Goal: Complete application form: Complete application form

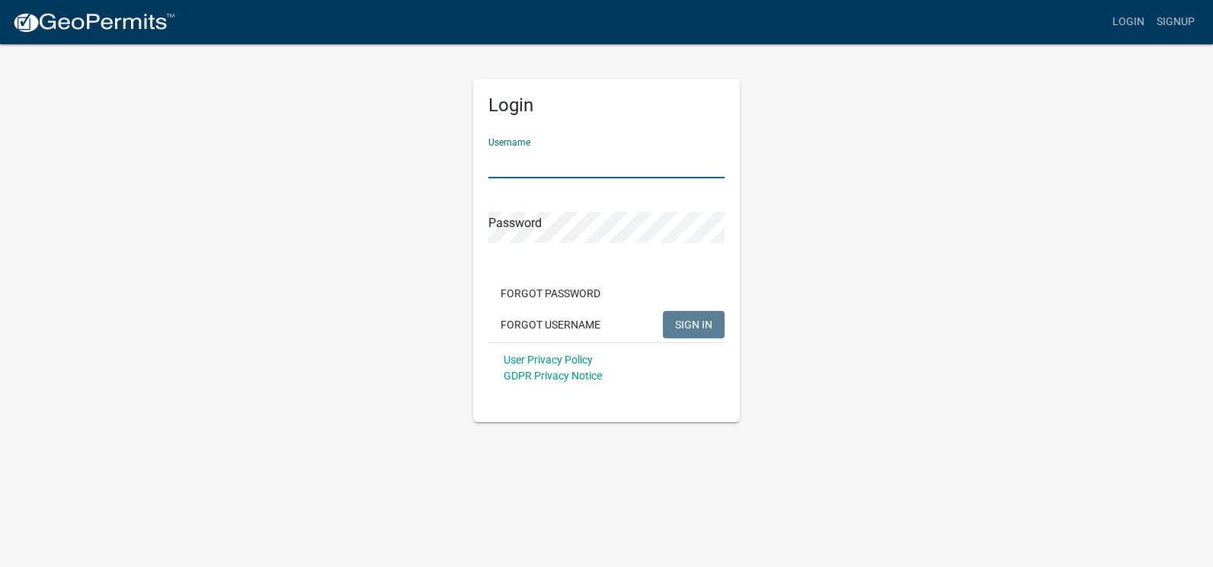
click at [502, 158] on input "Username" at bounding box center [606, 162] width 236 height 31
type input "[EMAIL_ADDRESS][DOMAIN_NAME]"
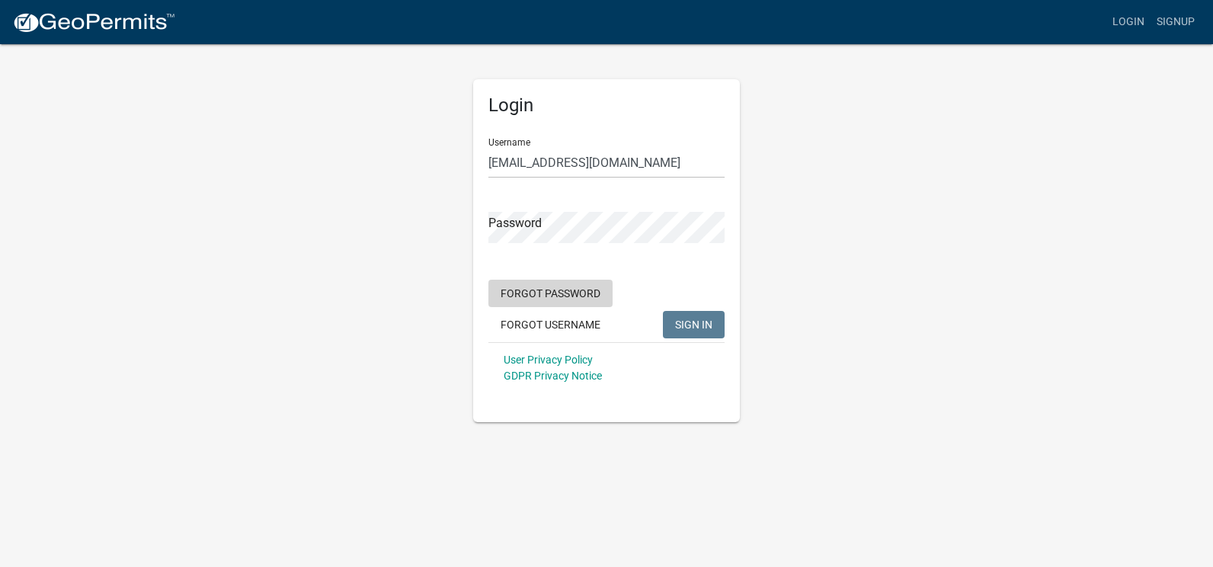
click at [533, 292] on button "Forgot Password" at bounding box center [550, 293] width 124 height 27
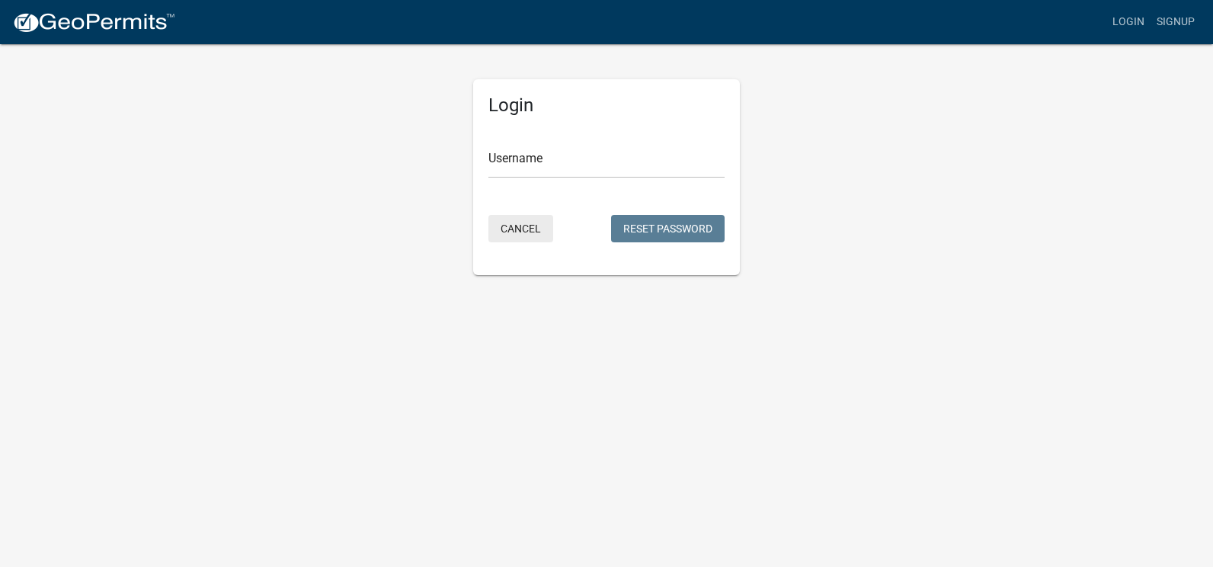
drag, startPoint x: 517, startPoint y: 225, endPoint x: 542, endPoint y: 295, distance: 73.7
click at [542, 295] on body "Internet Explorer does NOT work with GeoPermits. Get a new browser for more sec…" at bounding box center [606, 283] width 1213 height 567
click at [514, 225] on button "Cancel" at bounding box center [520, 228] width 65 height 27
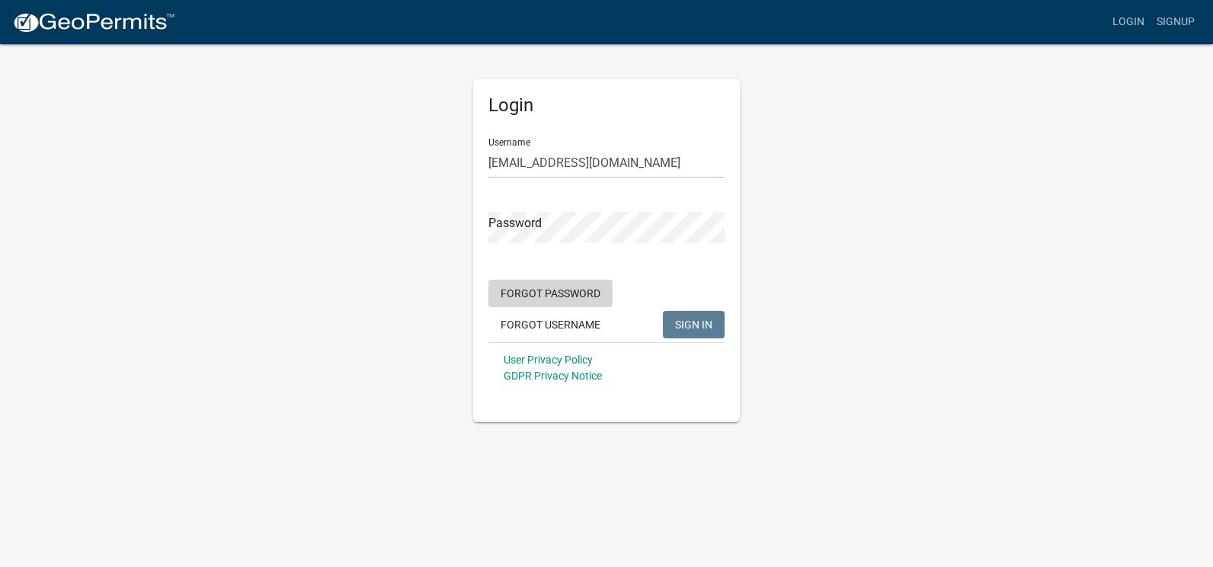
click at [566, 295] on button "Forgot Password" at bounding box center [550, 293] width 124 height 27
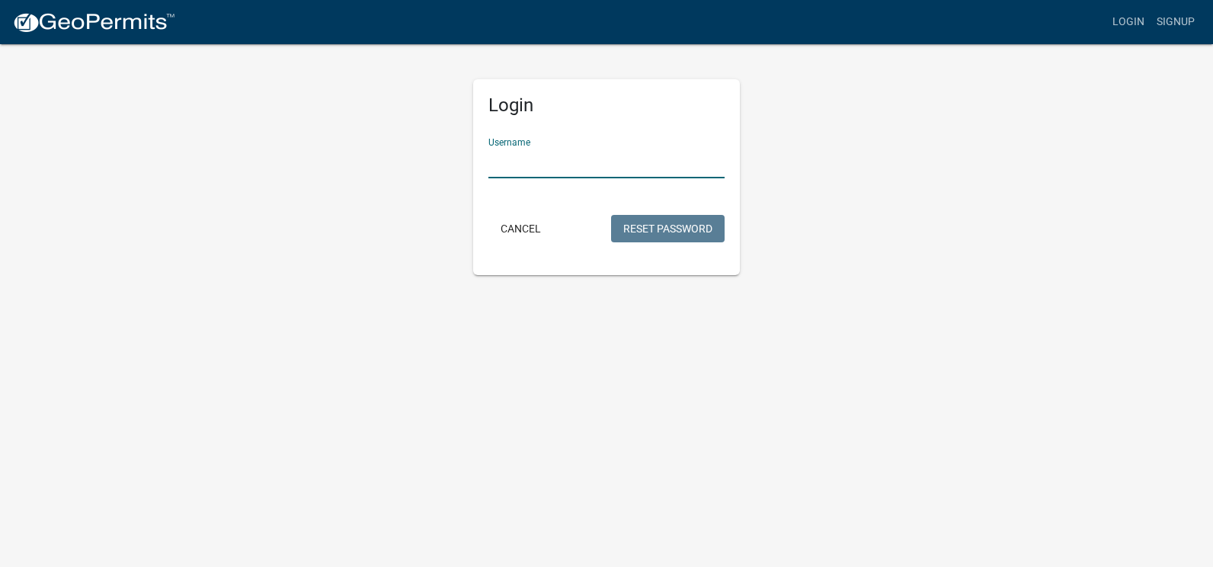
click at [494, 158] on input "Username" at bounding box center [606, 162] width 236 height 31
type input "[EMAIL_ADDRESS][DOMAIN_NAME]"
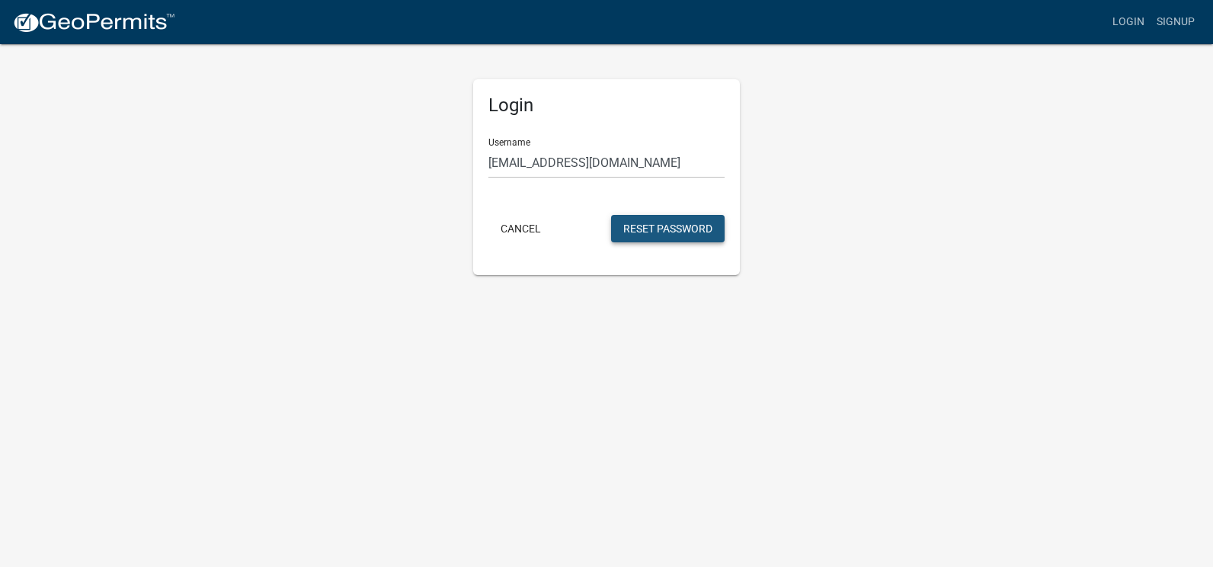
click at [657, 226] on button "Reset Password" at bounding box center [667, 228] width 113 height 27
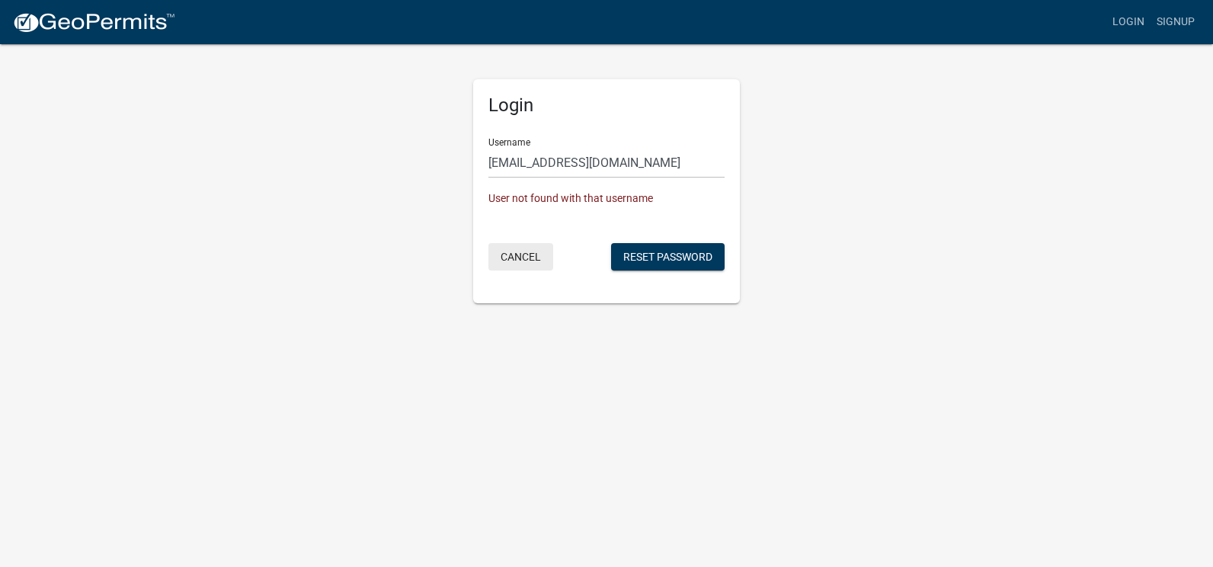
click at [516, 259] on button "Cancel" at bounding box center [520, 256] width 65 height 27
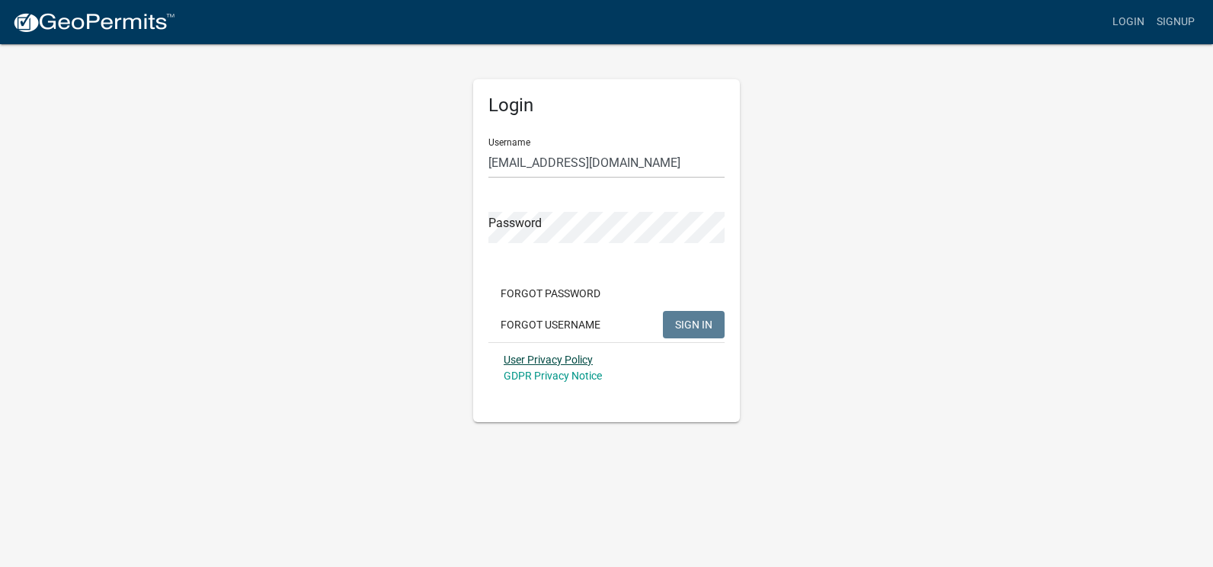
click at [542, 358] on link "User Privacy Policy" at bounding box center [547, 359] width 89 height 12
click at [570, 291] on button "Forgot Password" at bounding box center [550, 293] width 124 height 27
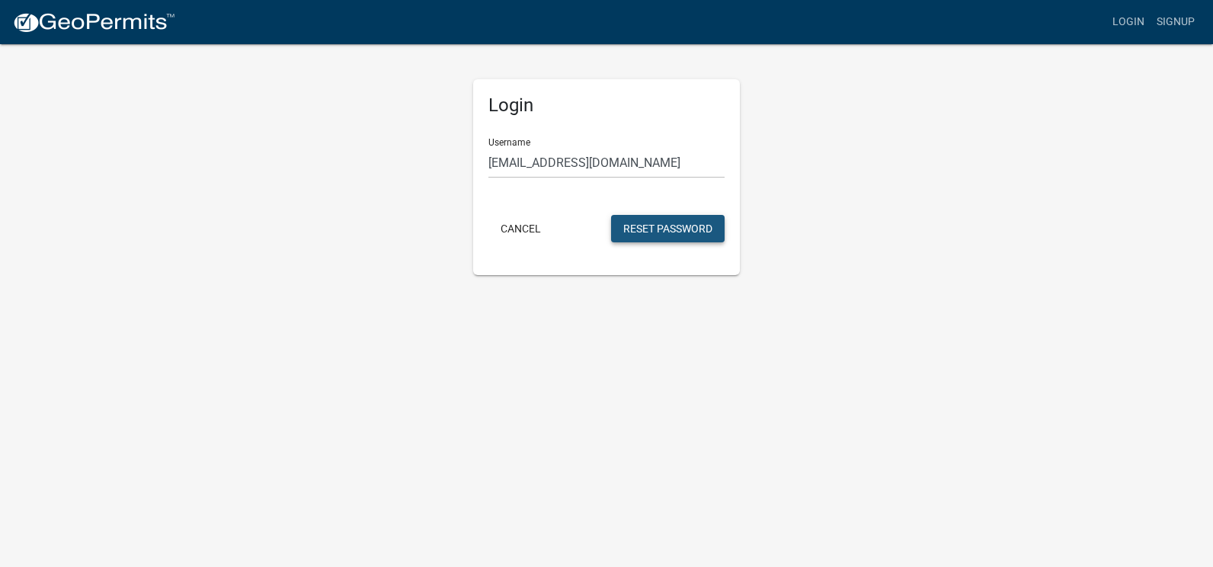
click at [643, 225] on button "Reset Password" at bounding box center [667, 228] width 113 height 27
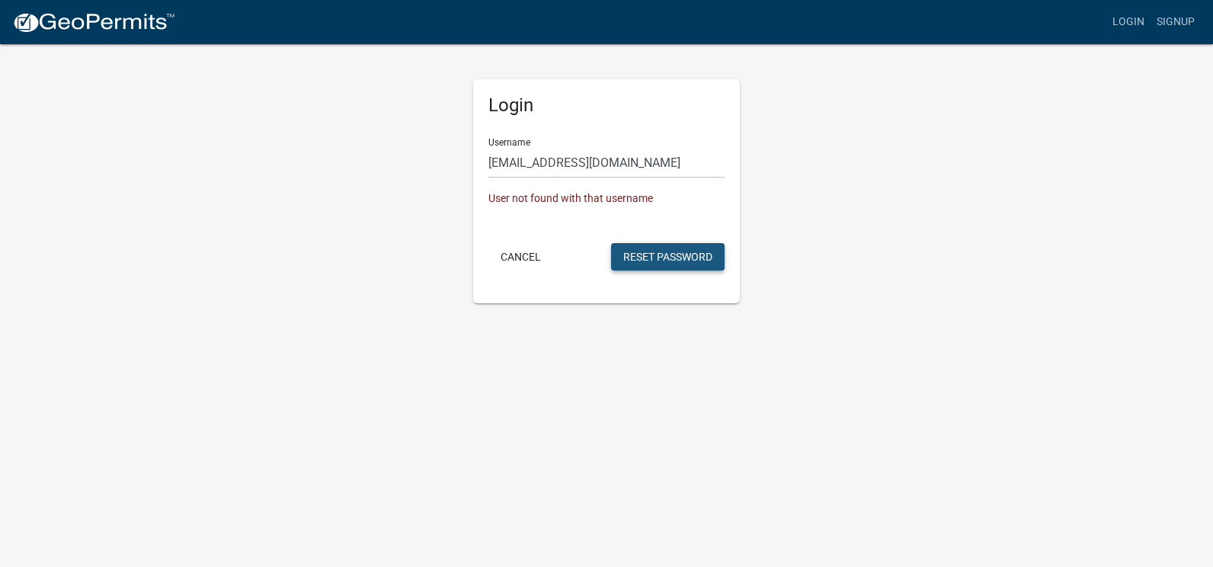
click at [647, 253] on button "Reset Password" at bounding box center [667, 256] width 113 height 27
click at [637, 199] on div "User not found with that username" at bounding box center [606, 198] width 236 height 16
click at [518, 250] on button "Cancel" at bounding box center [520, 256] width 65 height 27
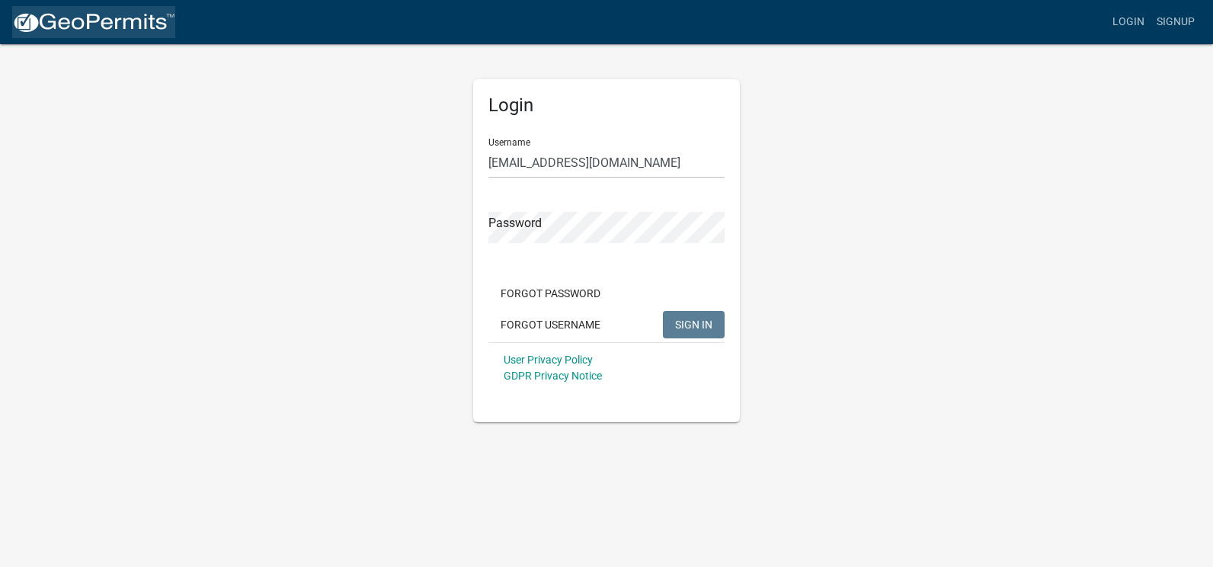
click at [78, 14] on img at bounding box center [93, 22] width 163 height 23
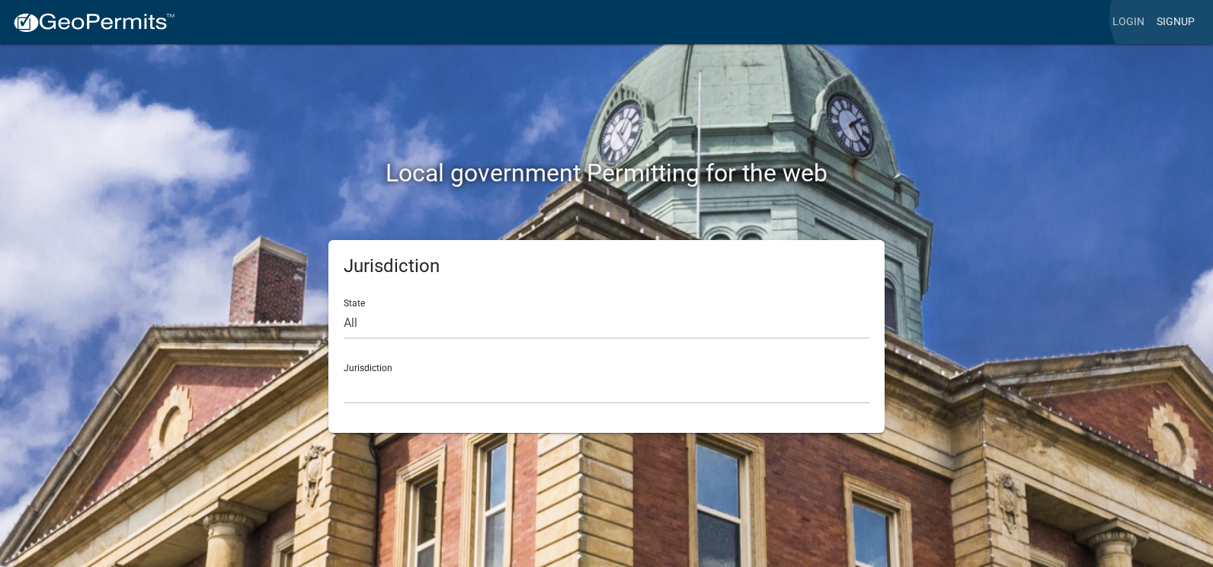
click at [1171, 17] on link "Signup" at bounding box center [1175, 22] width 50 height 29
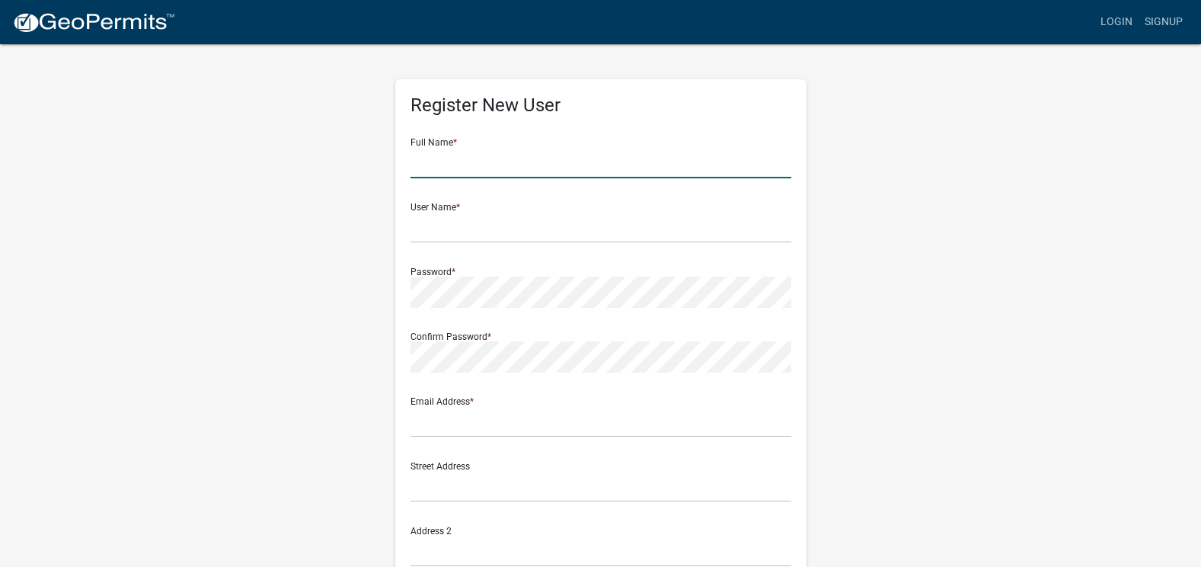
click at [463, 164] on input "text" at bounding box center [601, 162] width 381 height 31
type input "Benjamin J Vitek"
type input "[EMAIL_ADDRESS][DOMAIN_NAME]"
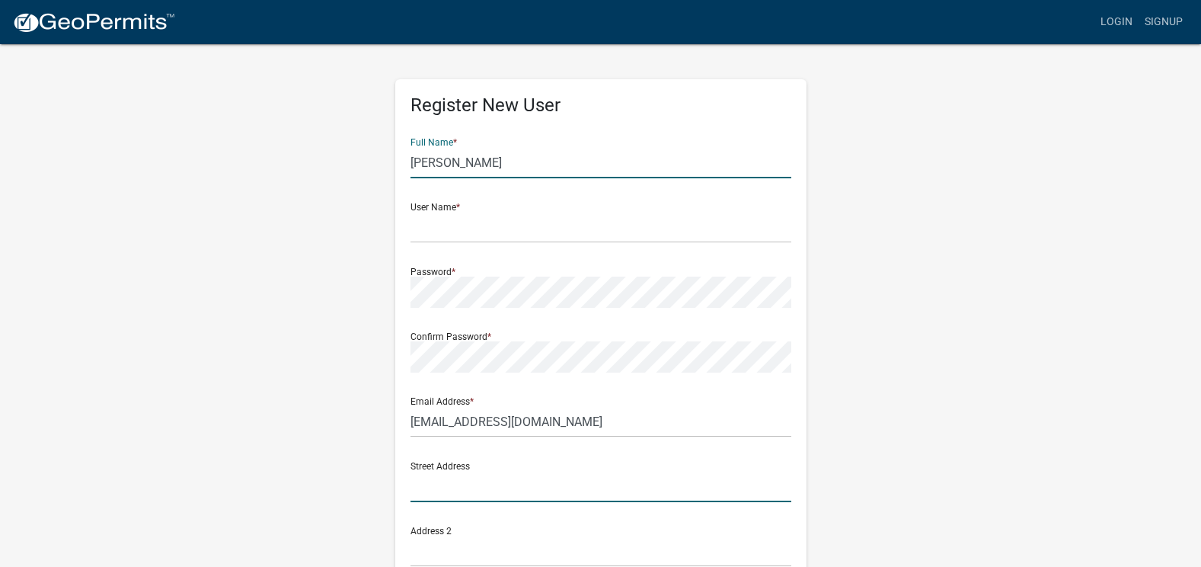
type input "5816 US-53"
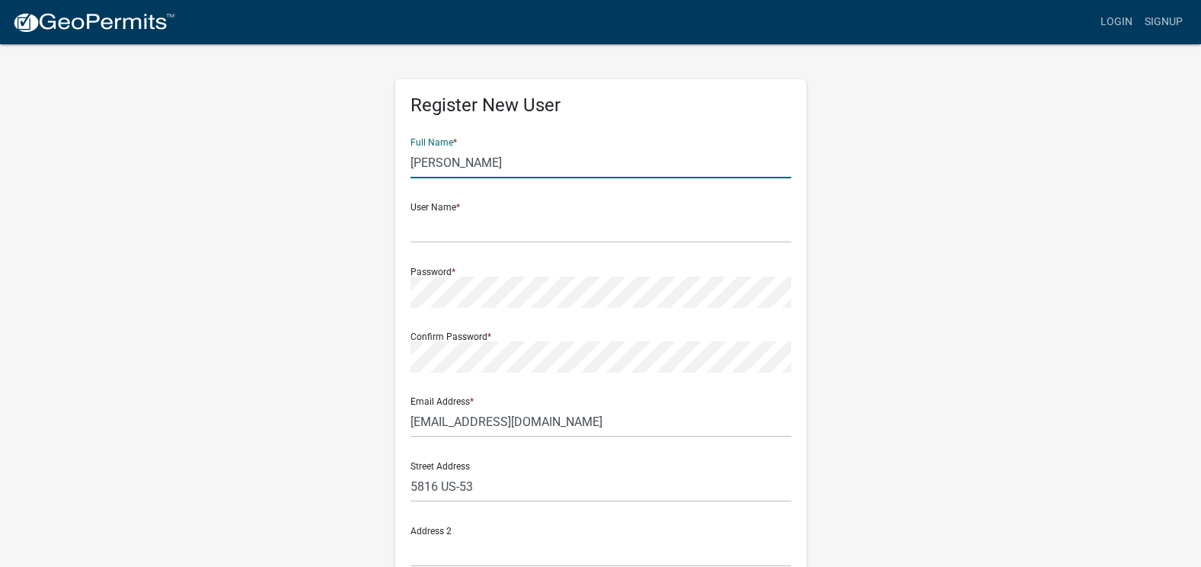
type input "Saginaw"
type input "[US_STATE]"
type input "55779"
type input "2187296466"
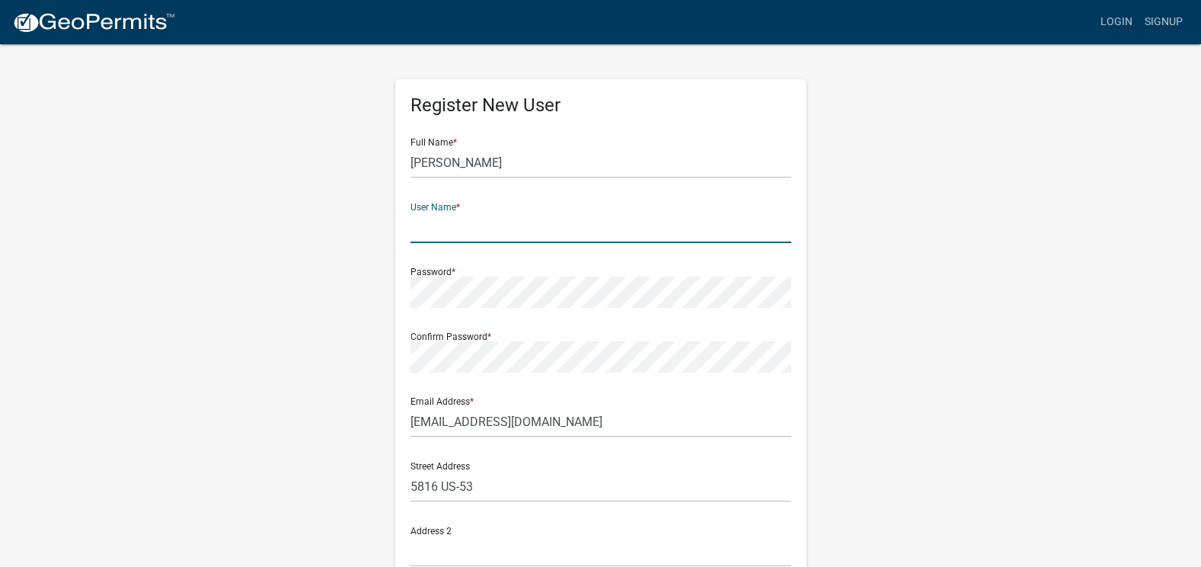
click at [464, 222] on input "text" at bounding box center [601, 227] width 381 height 31
type input "[EMAIL_ADDRESS][DOMAIN_NAME]"
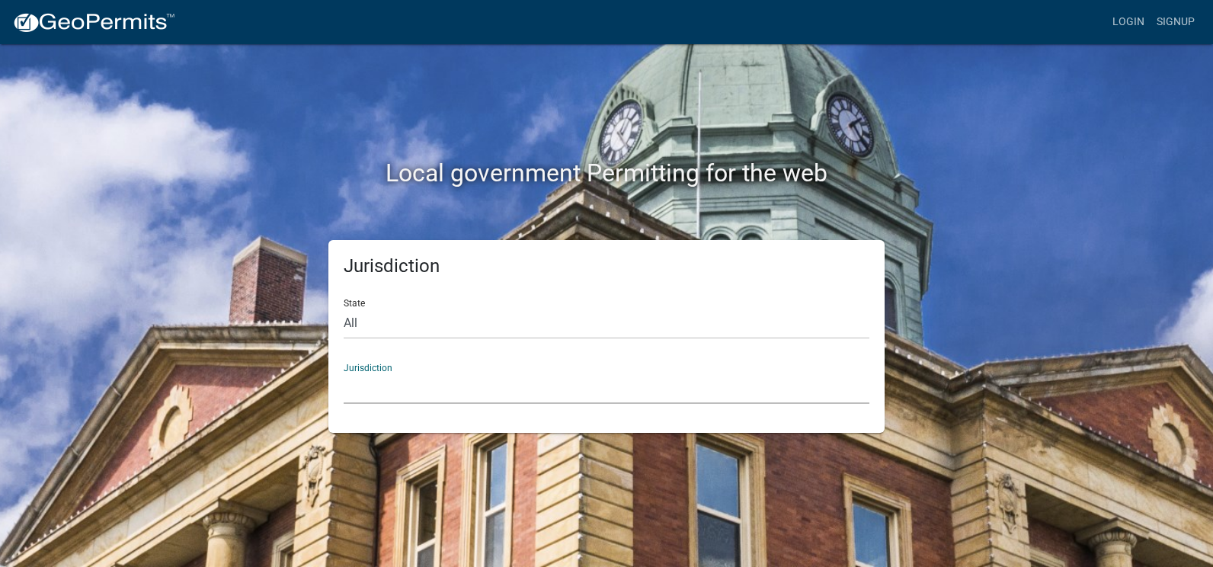
click at [363, 382] on select "Custer County, Colorado Carroll County, Georgia Cook County, Georgia Crawford C…" at bounding box center [607, 387] width 526 height 31
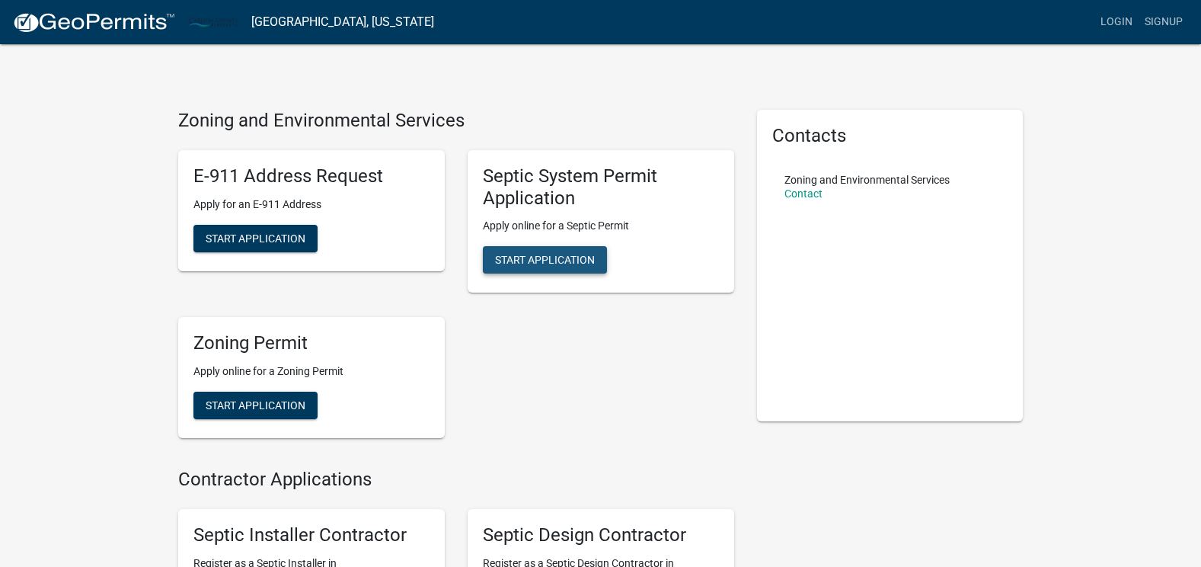
click at [520, 260] on span "Start Application" at bounding box center [545, 260] width 100 height 12
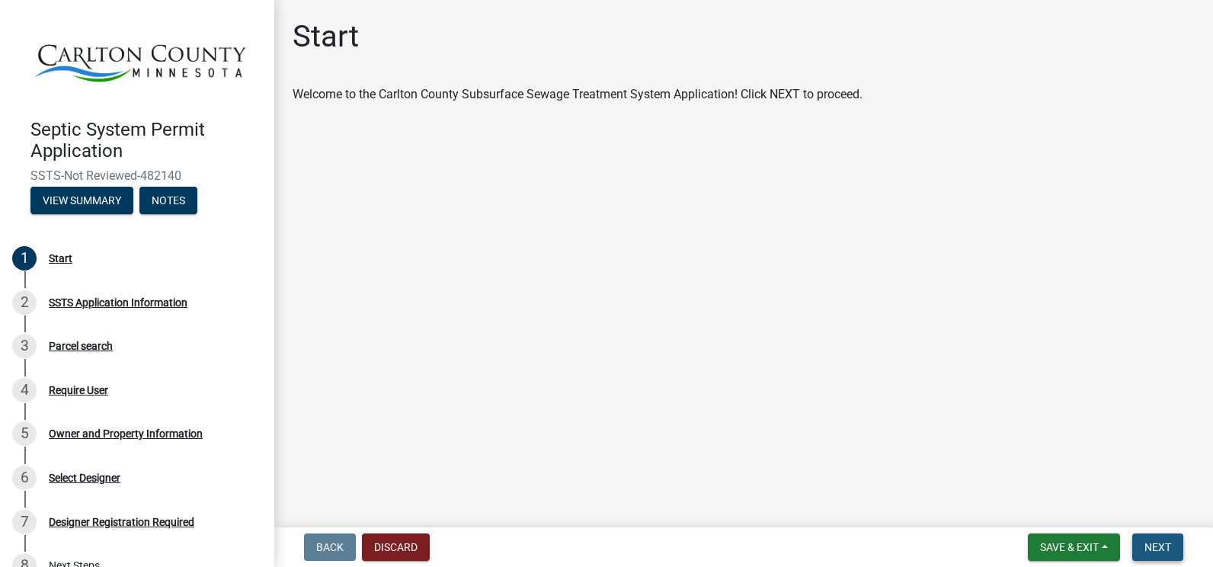
click at [1161, 539] on button "Next" at bounding box center [1157, 546] width 51 height 27
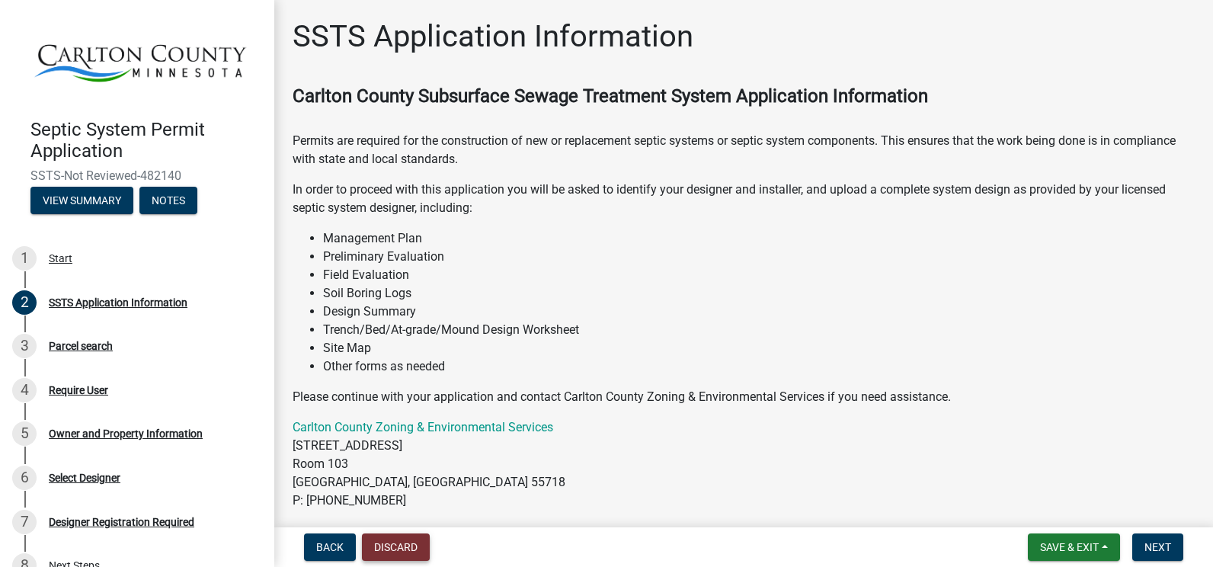
click at [402, 548] on button "Discard" at bounding box center [396, 546] width 68 height 27
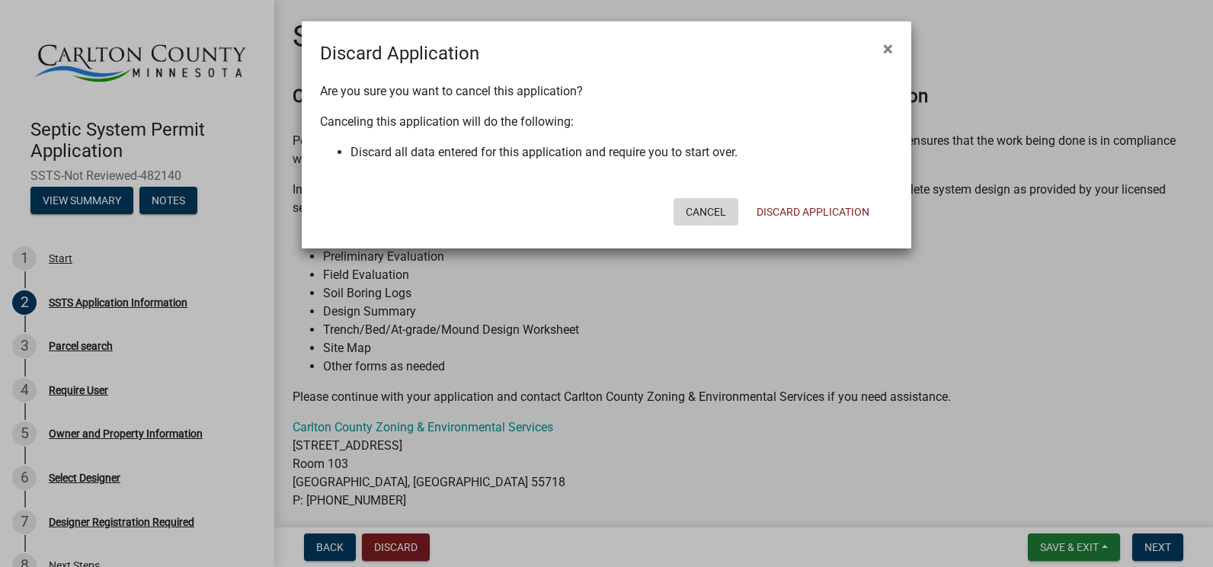
click at [708, 212] on button "Cancel" at bounding box center [705, 211] width 65 height 27
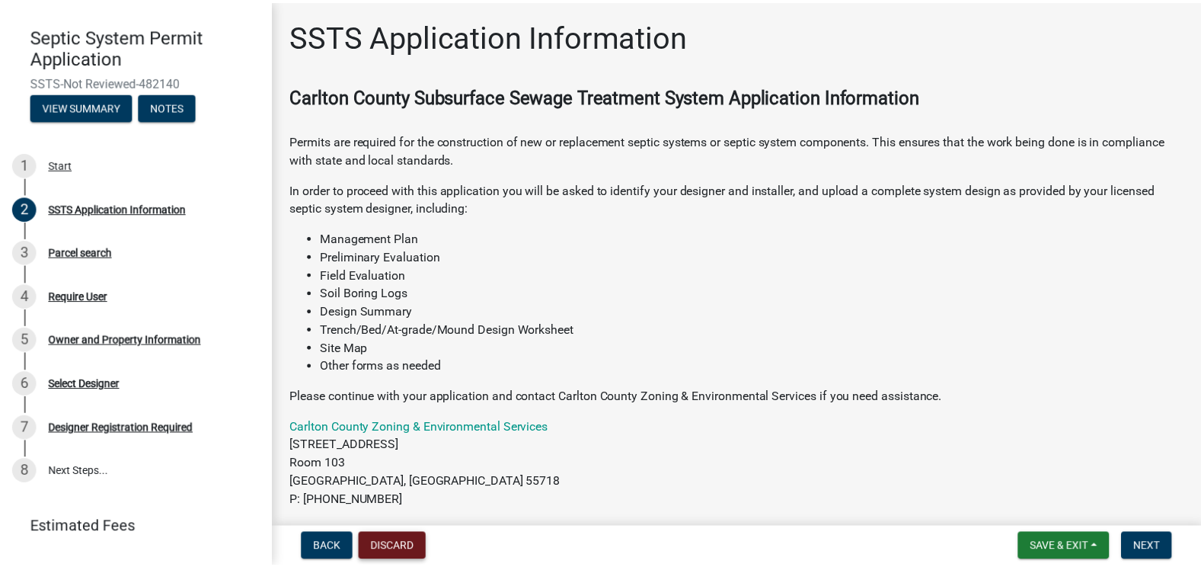
scroll to position [123, 0]
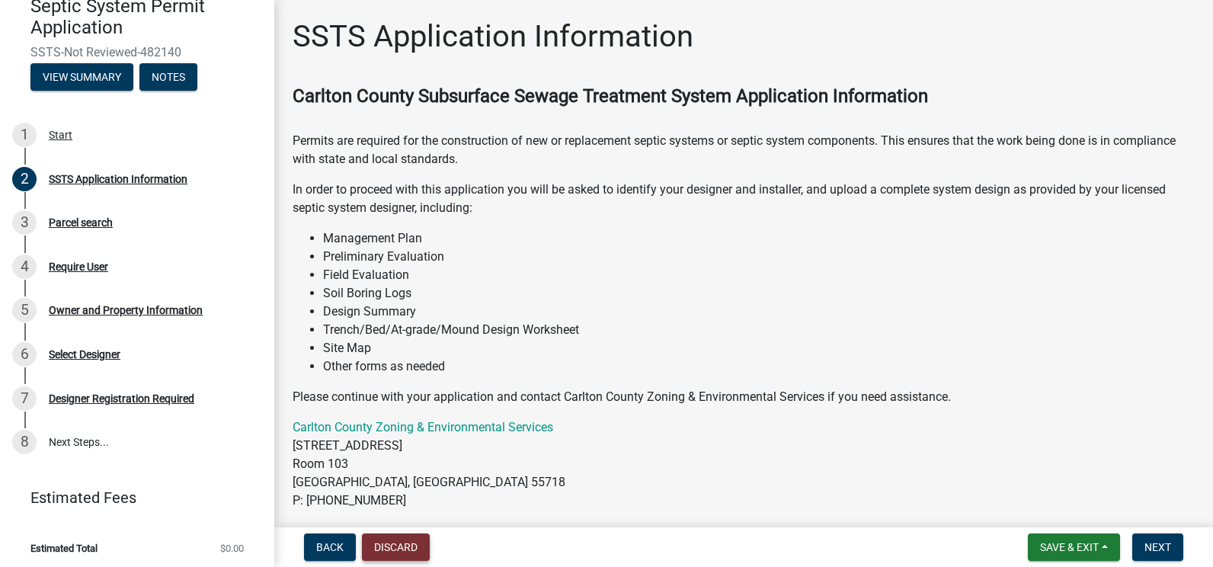
click at [415, 545] on button "Discard" at bounding box center [396, 546] width 68 height 27
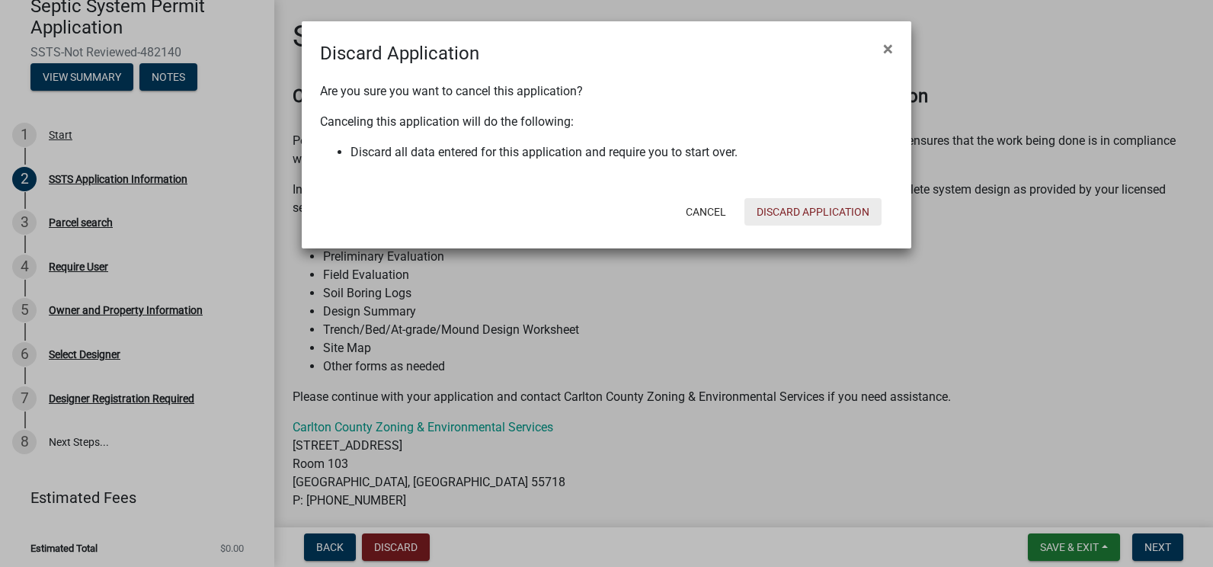
click at [810, 214] on button "Discard Application" at bounding box center [812, 211] width 137 height 27
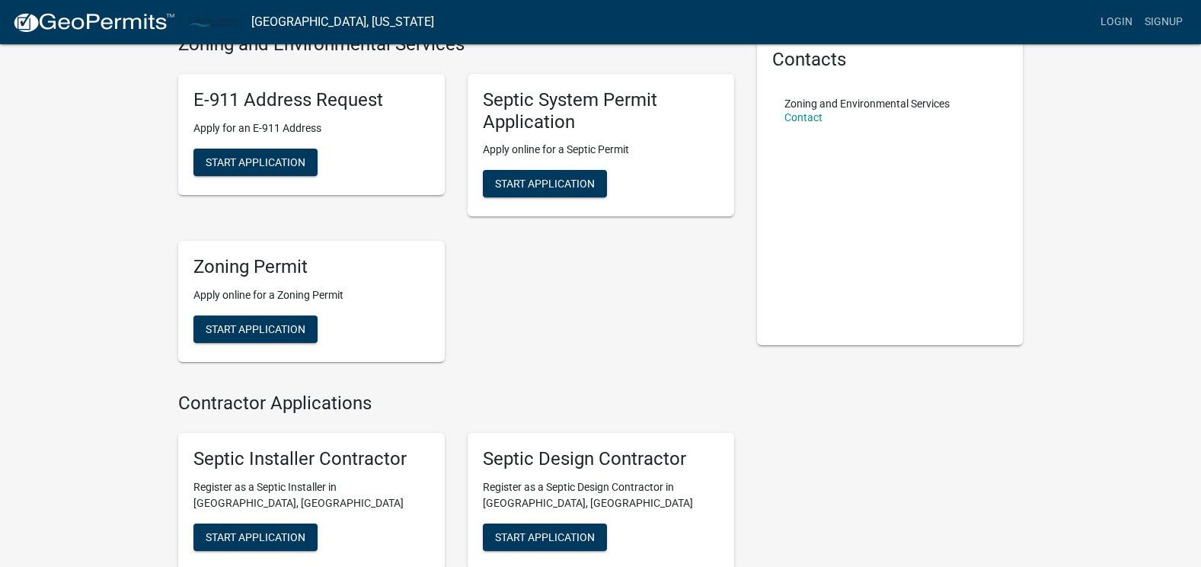
scroll to position [152, 0]
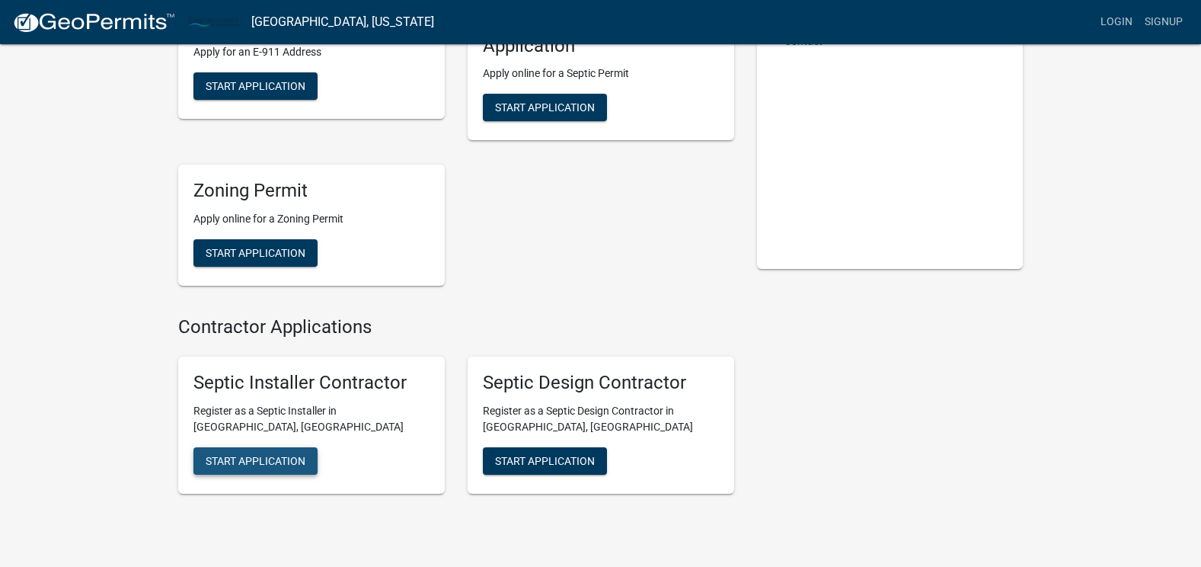
click at [232, 463] on span "Start Application" at bounding box center [256, 460] width 100 height 12
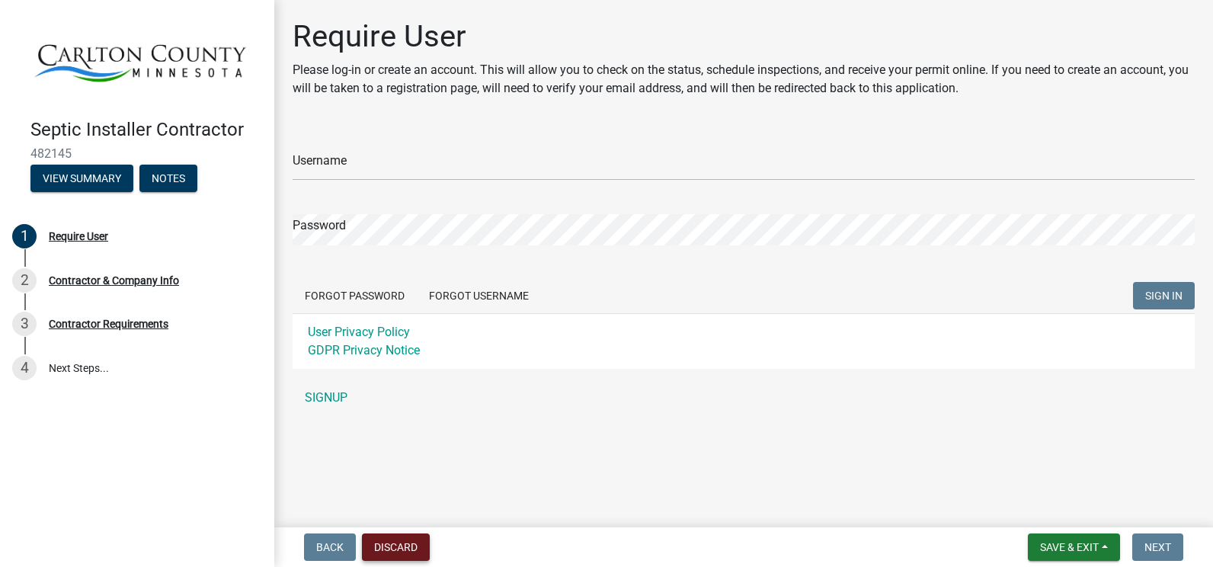
click at [406, 543] on button "Discard" at bounding box center [396, 546] width 68 height 27
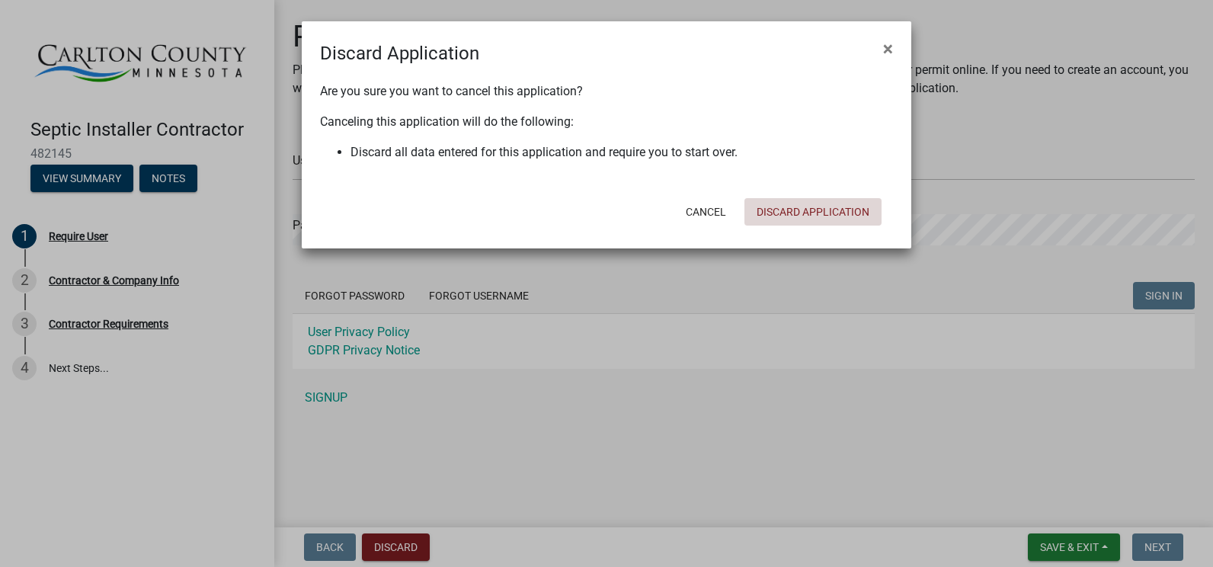
click at [821, 200] on button "Discard Application" at bounding box center [812, 211] width 137 height 27
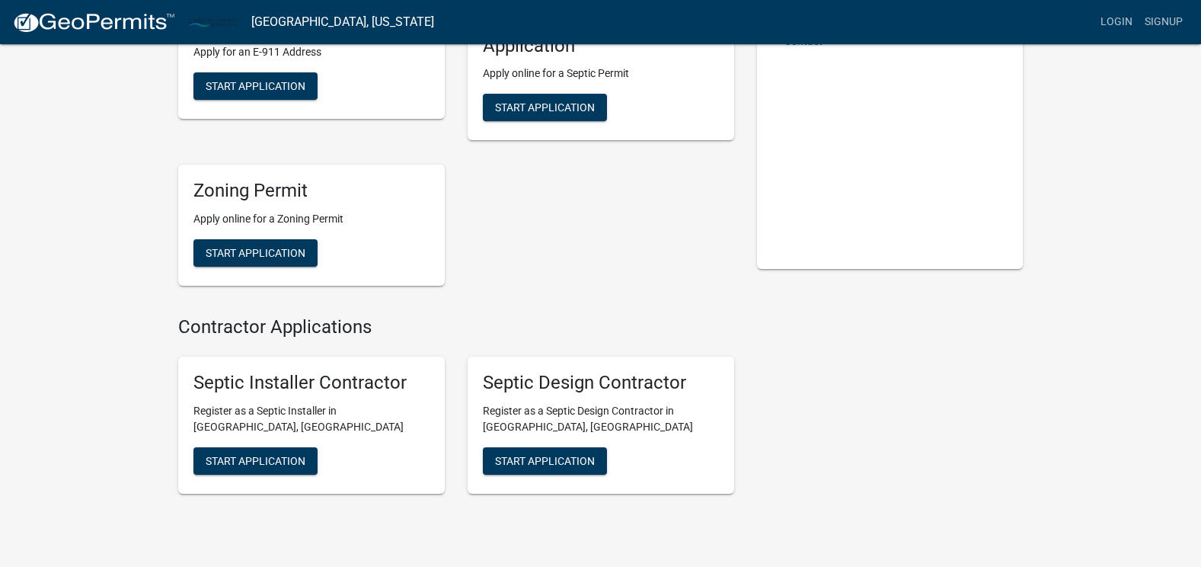
scroll to position [210, 0]
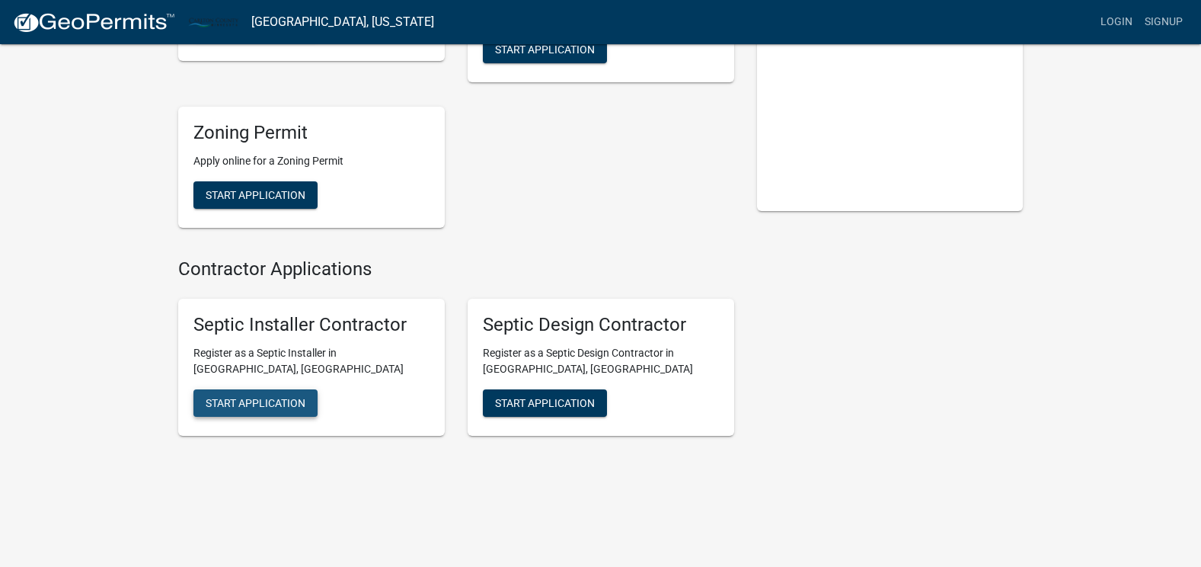
click at [228, 405] on span "Start Application" at bounding box center [256, 402] width 100 height 12
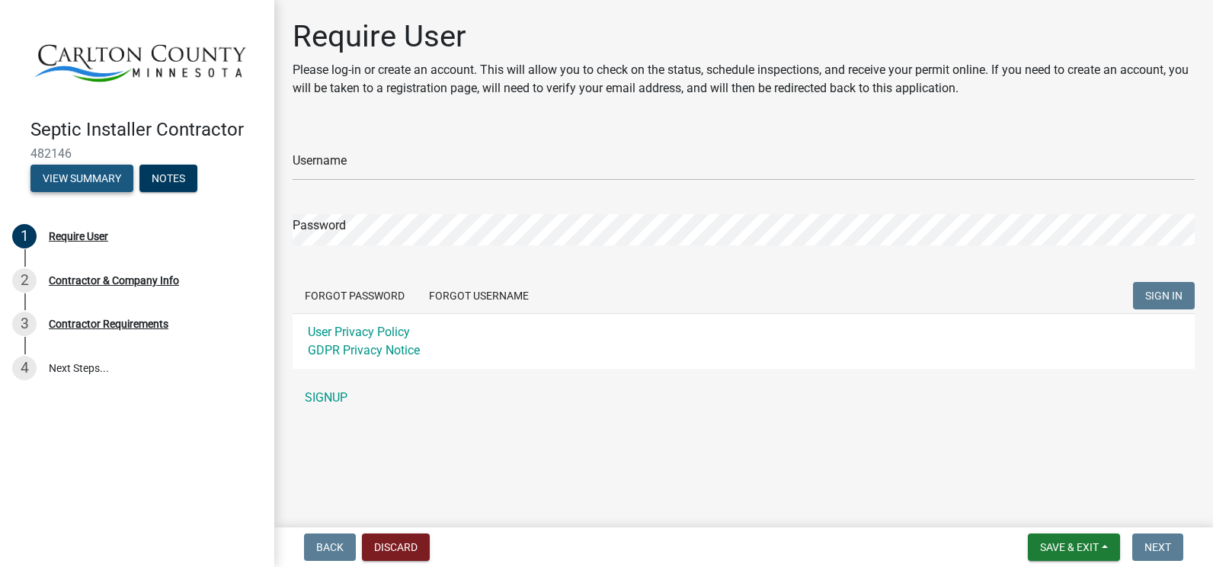
click at [60, 176] on button "View Summary" at bounding box center [81, 178] width 103 height 27
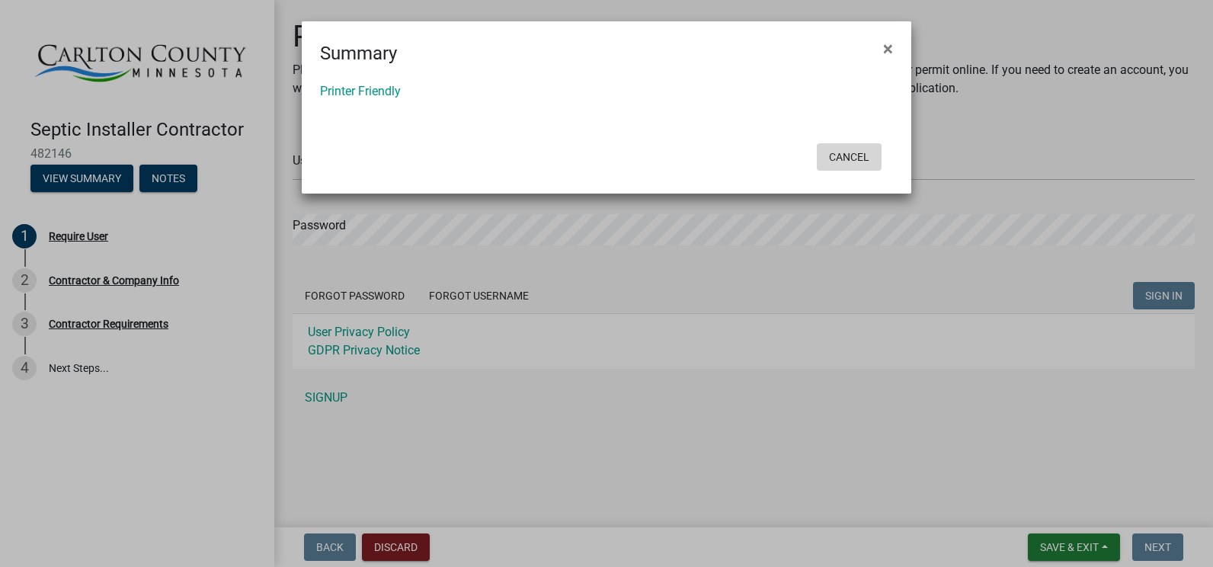
click at [858, 153] on button "Cancel" at bounding box center [848, 156] width 65 height 27
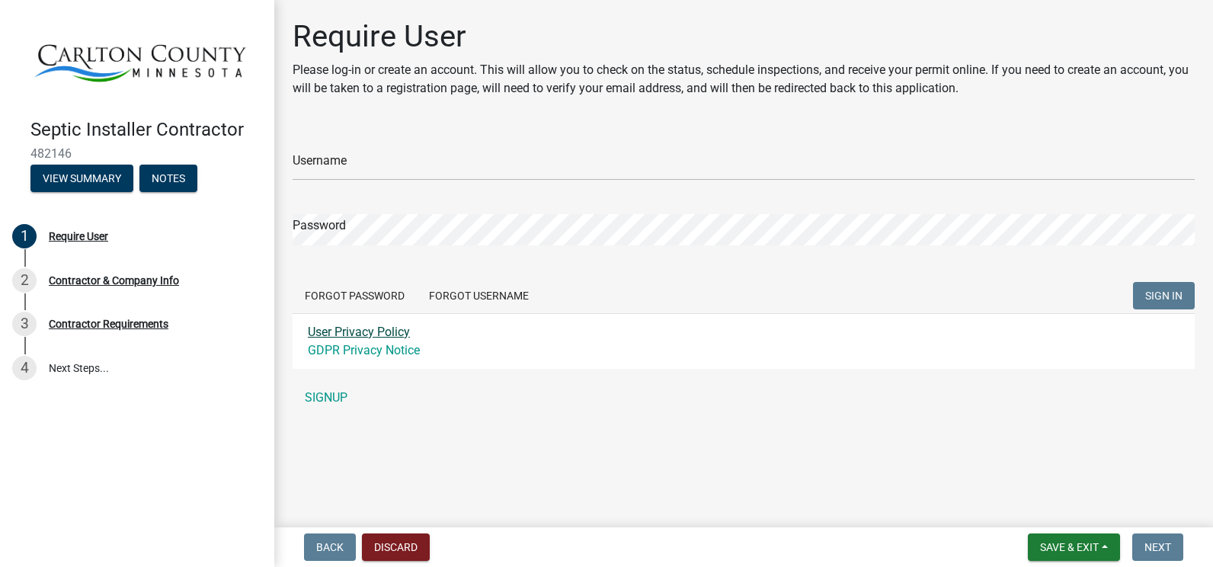
click at [371, 332] on link "User Privacy Policy" at bounding box center [359, 331] width 102 height 14
click at [171, 174] on button "Notes" at bounding box center [168, 178] width 58 height 27
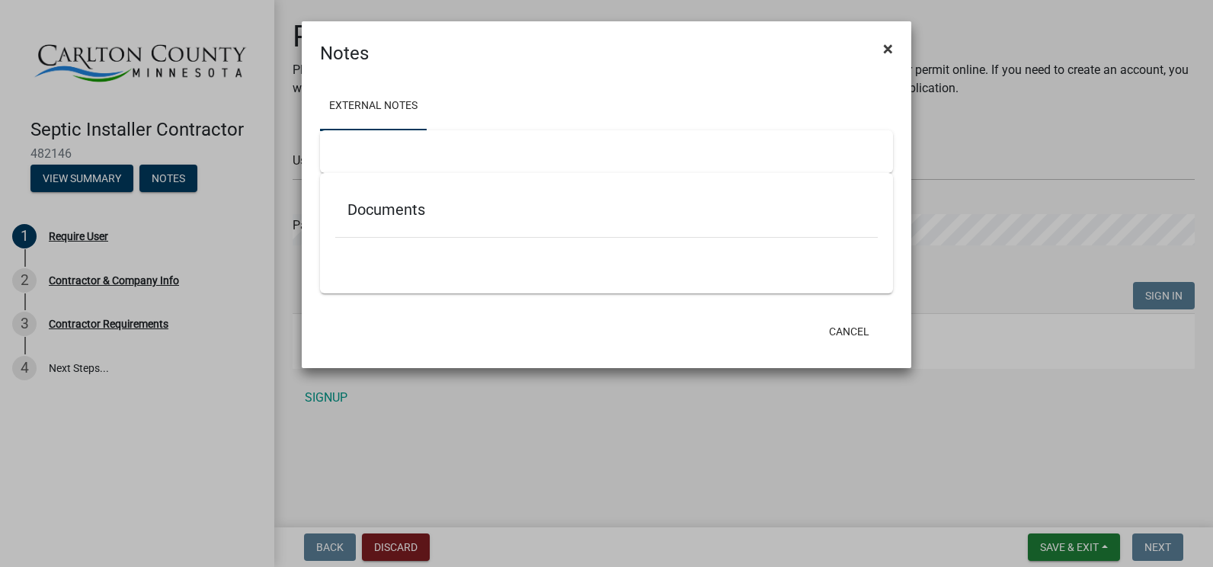
click at [892, 47] on span "×" at bounding box center [888, 48] width 10 height 21
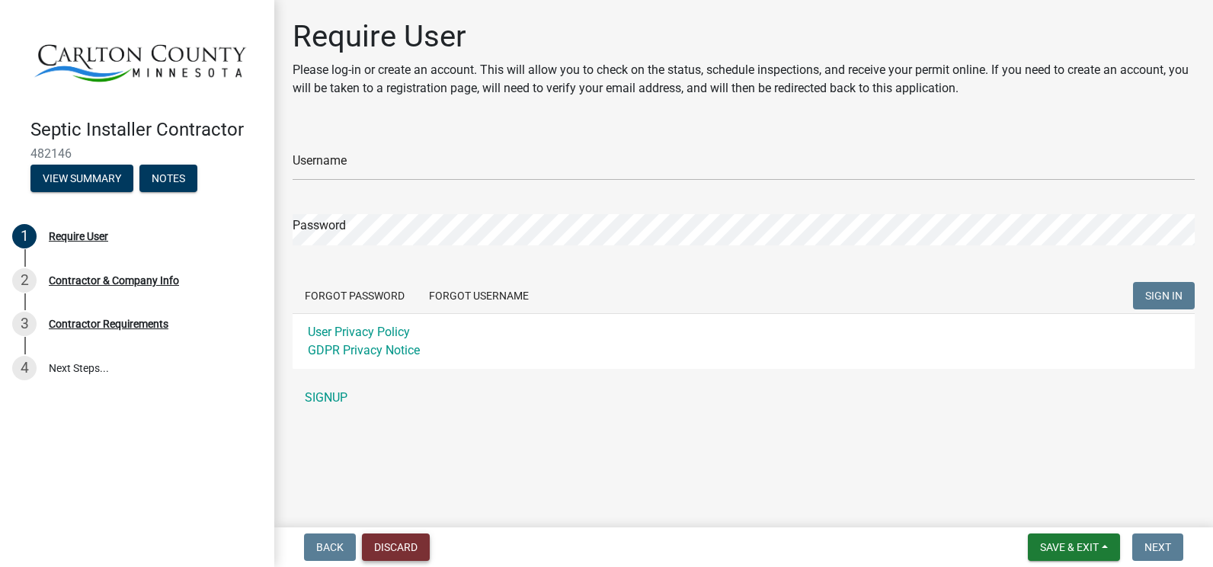
click at [395, 541] on button "Discard" at bounding box center [396, 546] width 68 height 27
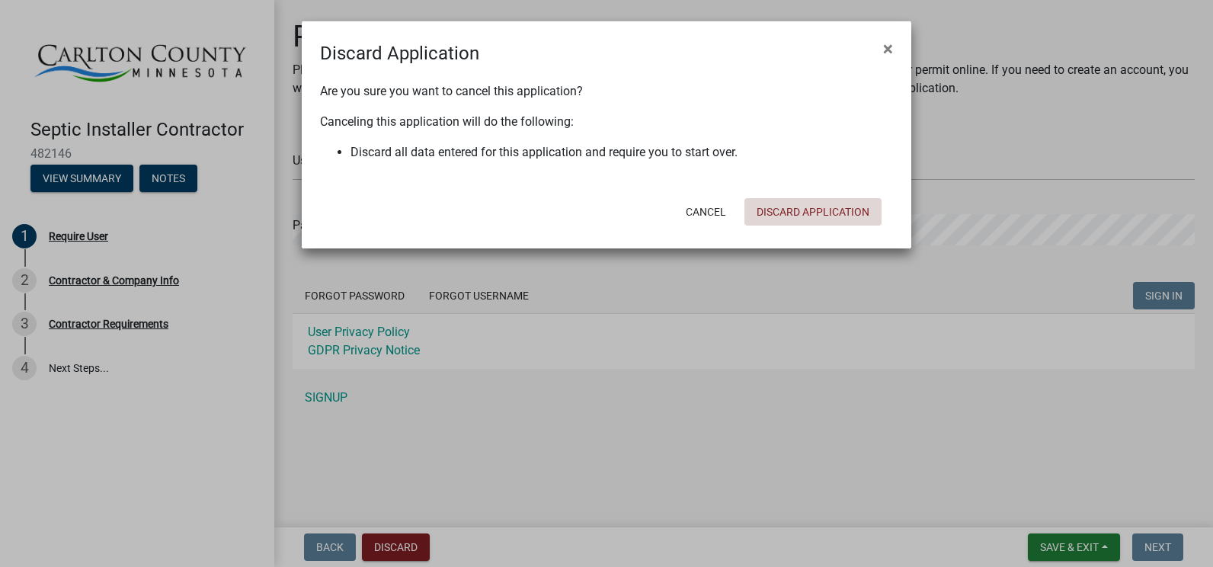
click at [820, 214] on button "Discard Application" at bounding box center [812, 211] width 137 height 27
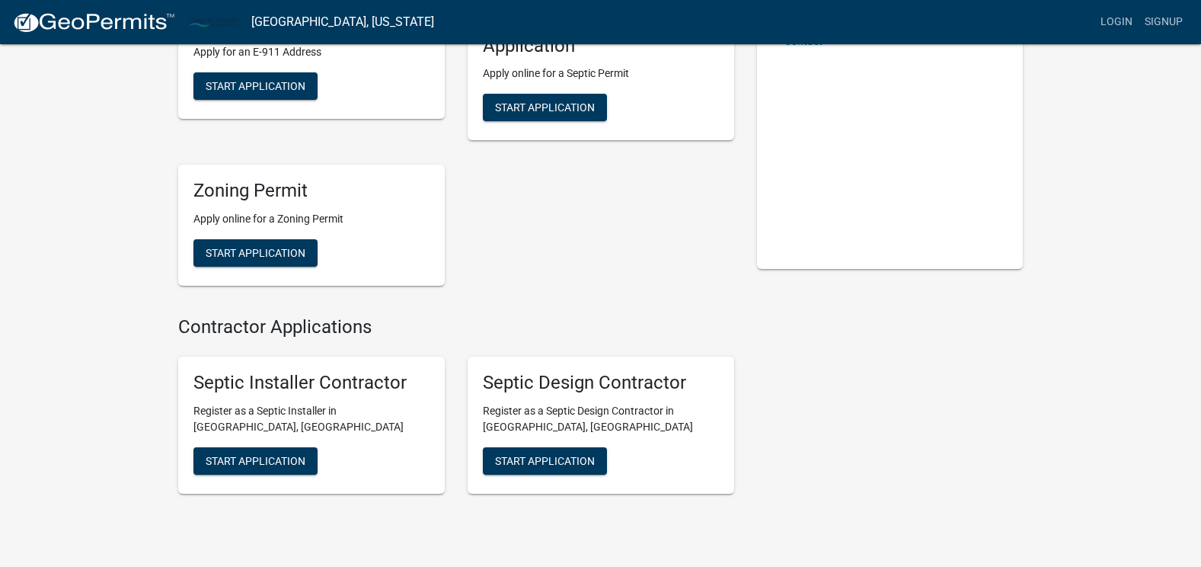
scroll to position [210, 0]
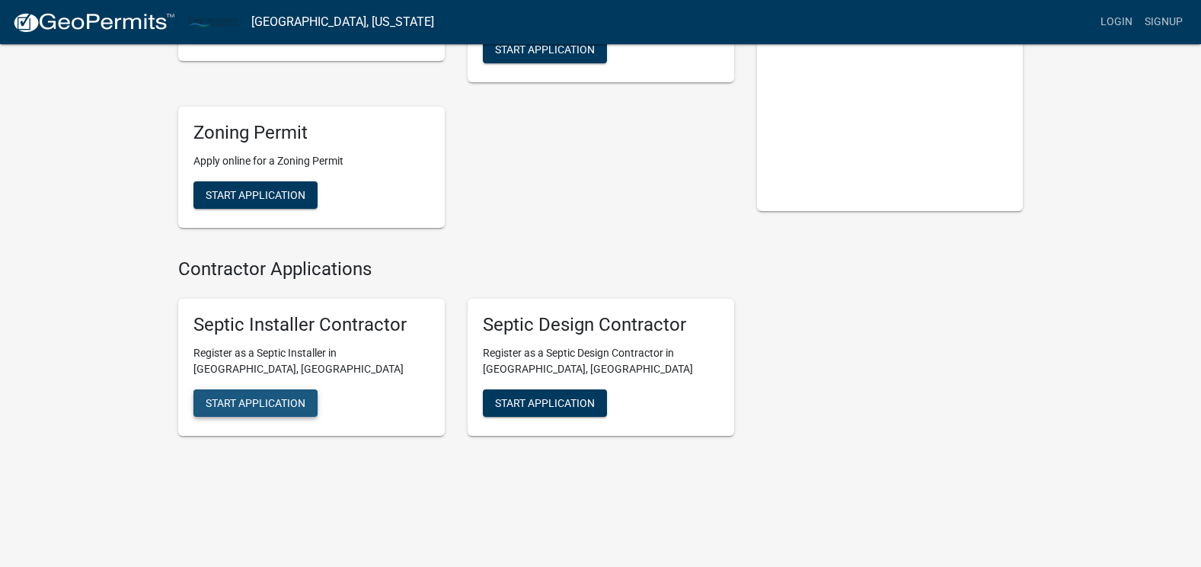
click at [228, 402] on span "Start Application" at bounding box center [256, 402] width 100 height 12
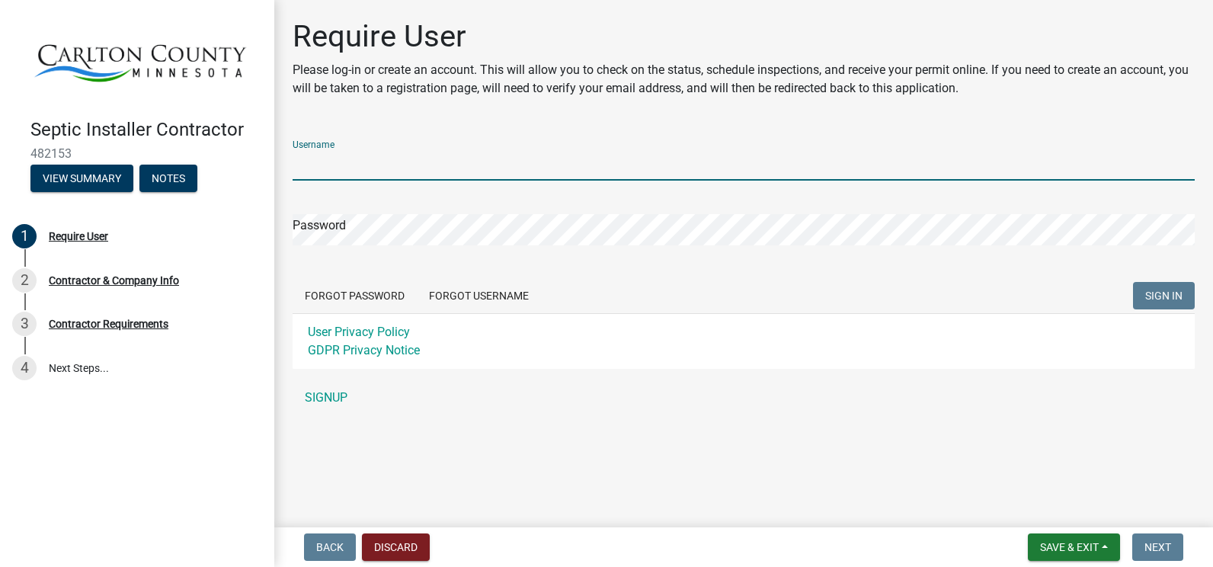
click at [324, 152] on input "Username" at bounding box center [743, 164] width 902 height 31
type input "[EMAIL_ADDRESS][DOMAIN_NAME]"
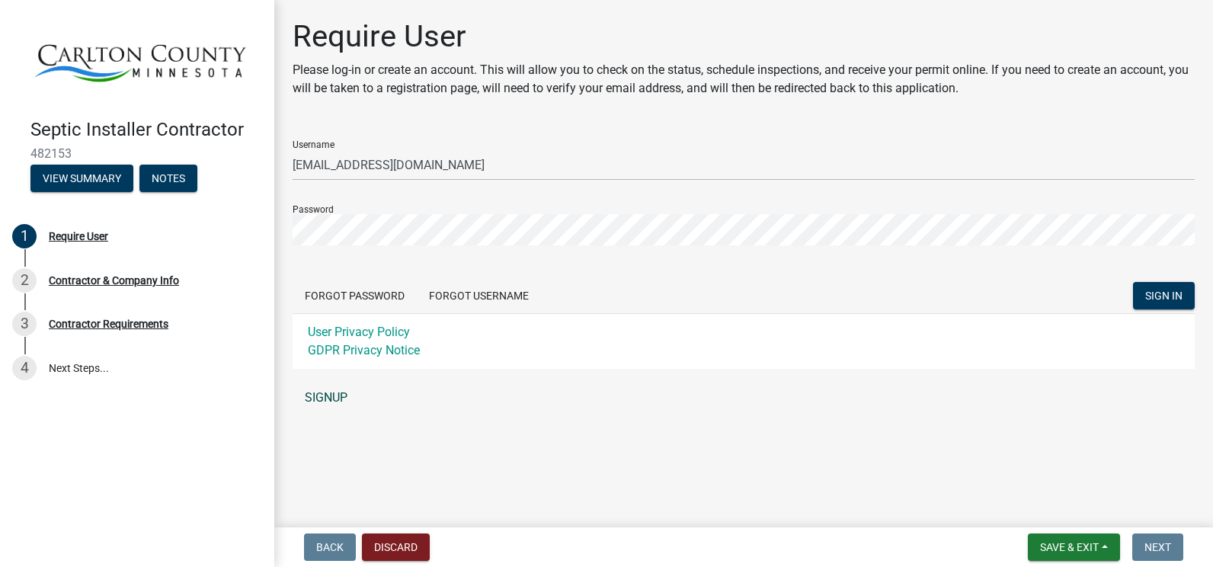
click at [315, 395] on link "SIGNUP" at bounding box center [743, 397] width 902 height 30
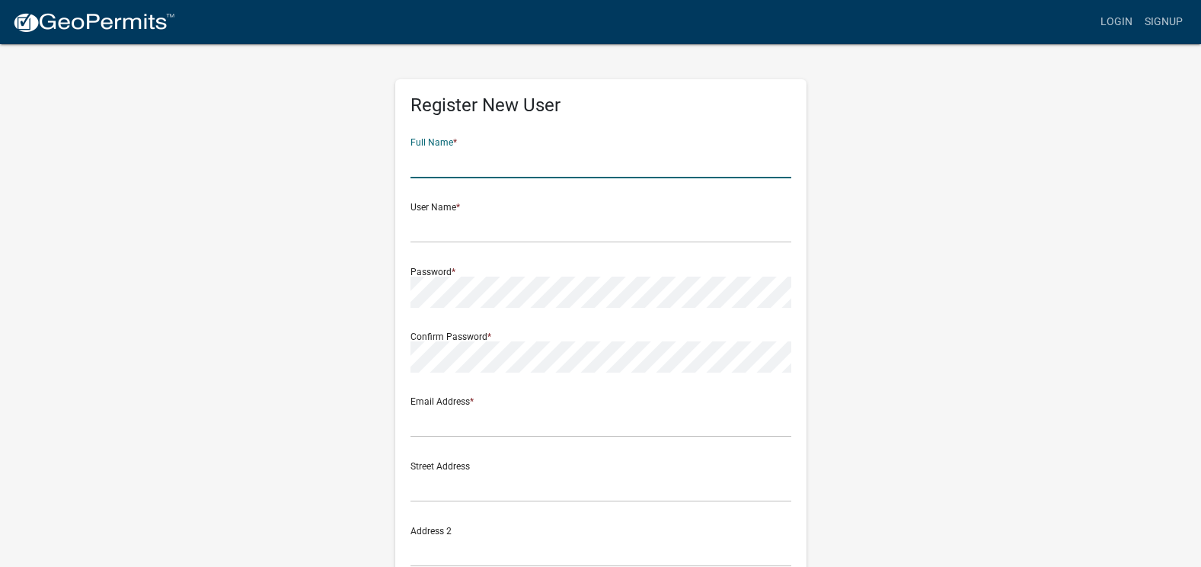
click at [427, 165] on input "text" at bounding box center [601, 162] width 381 height 31
type input "Benjamin J Vitek"
type input "[EMAIL_ADDRESS][DOMAIN_NAME]"
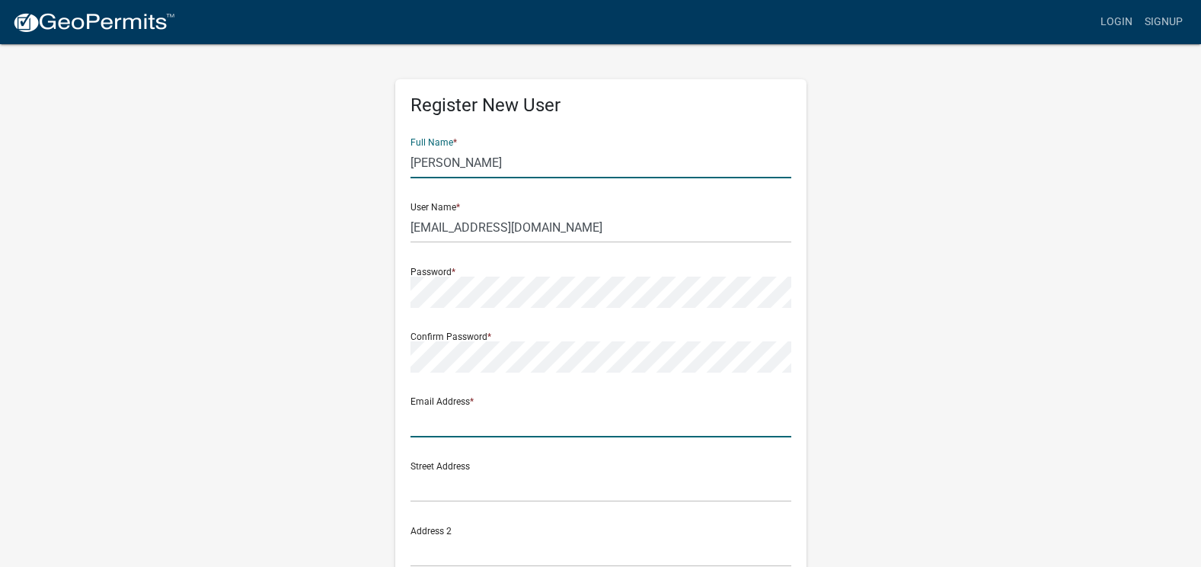
type input "[EMAIL_ADDRESS][DOMAIN_NAME]"
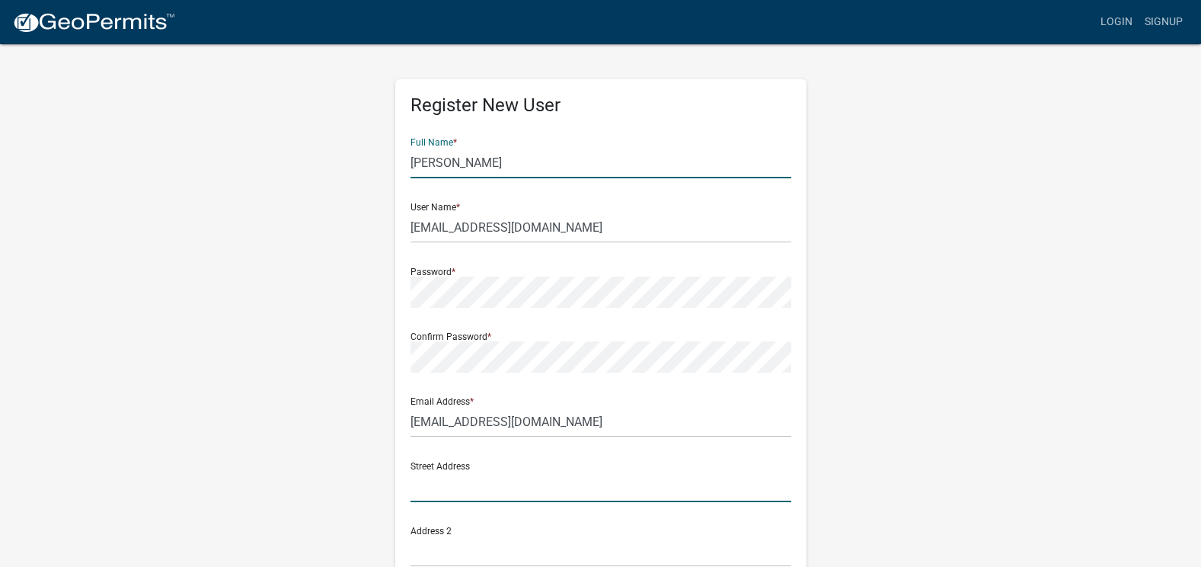
type input "5816 US-53"
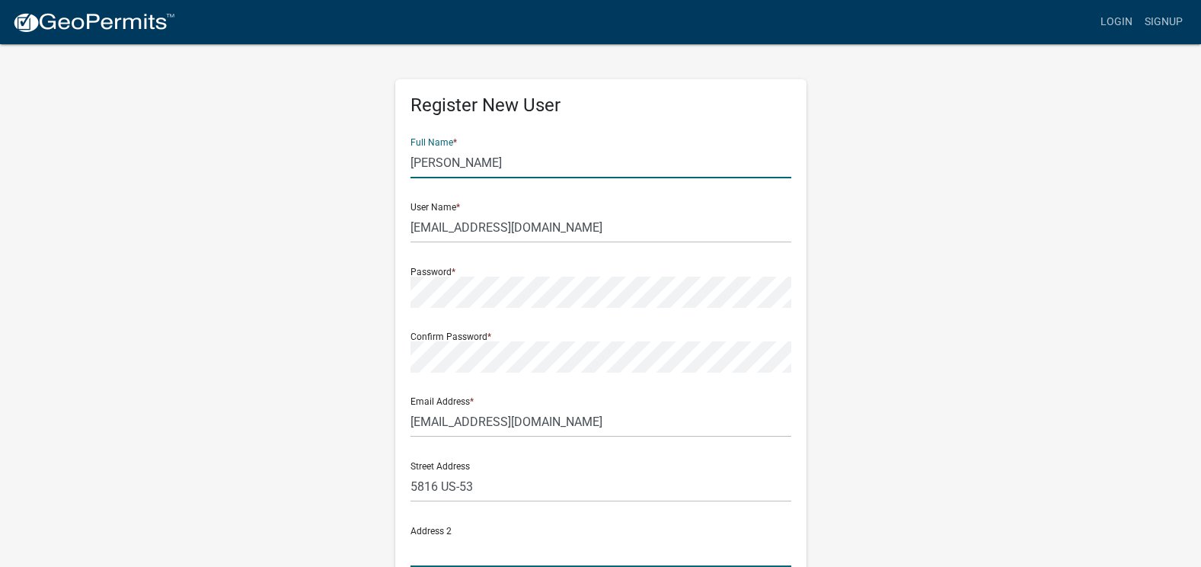
type input "Saginaw"
type input "[US_STATE]"
type input "55779"
type input "2187296466"
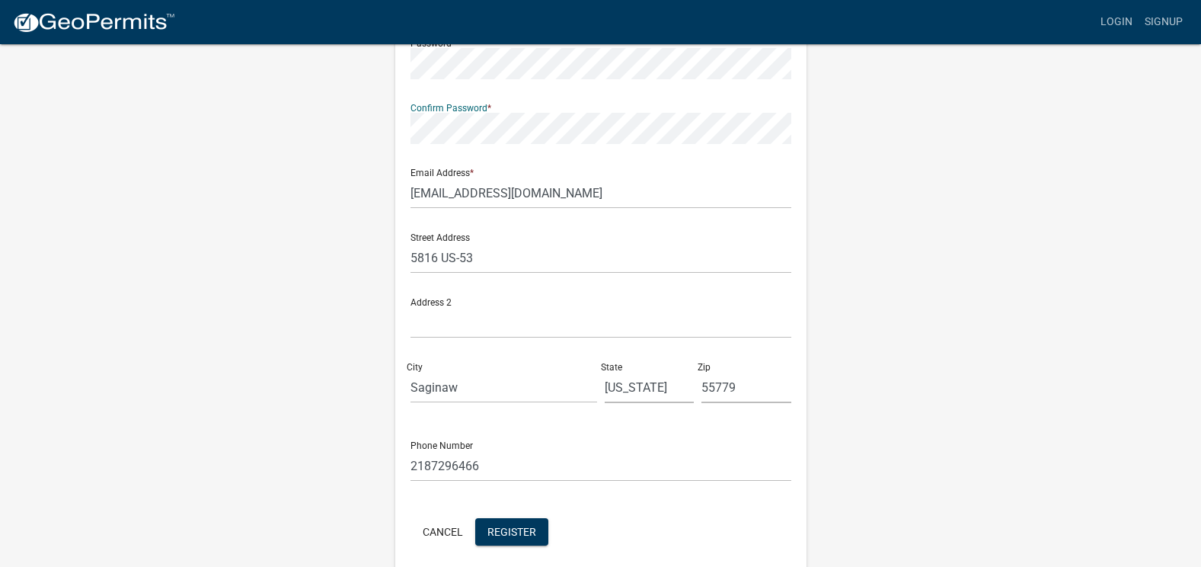
scroll to position [291, 0]
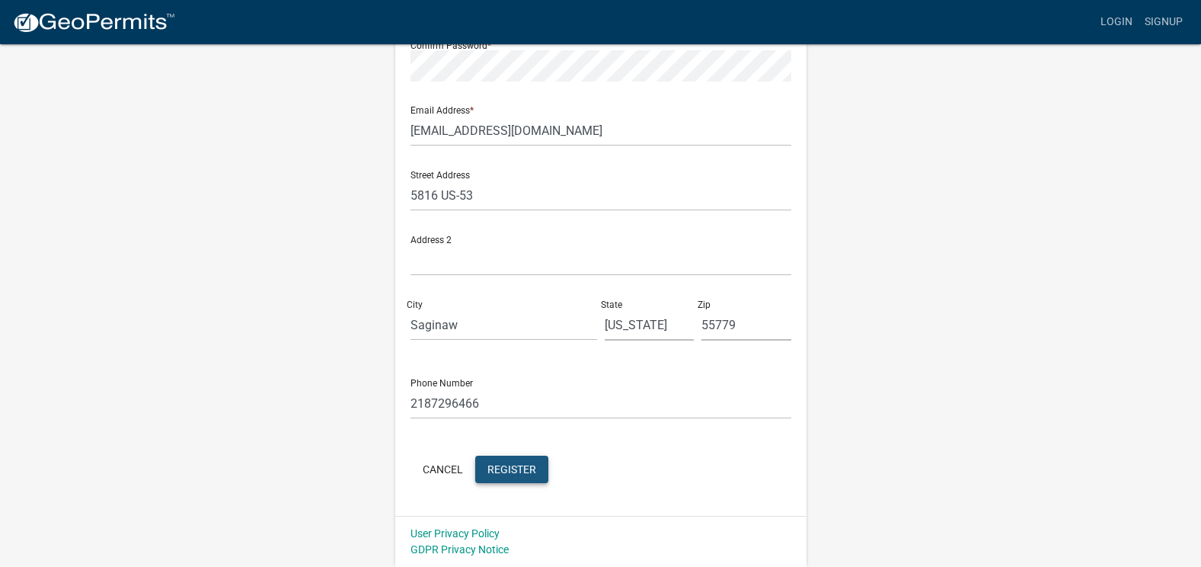
click at [495, 473] on span "Register" at bounding box center [511, 468] width 49 height 12
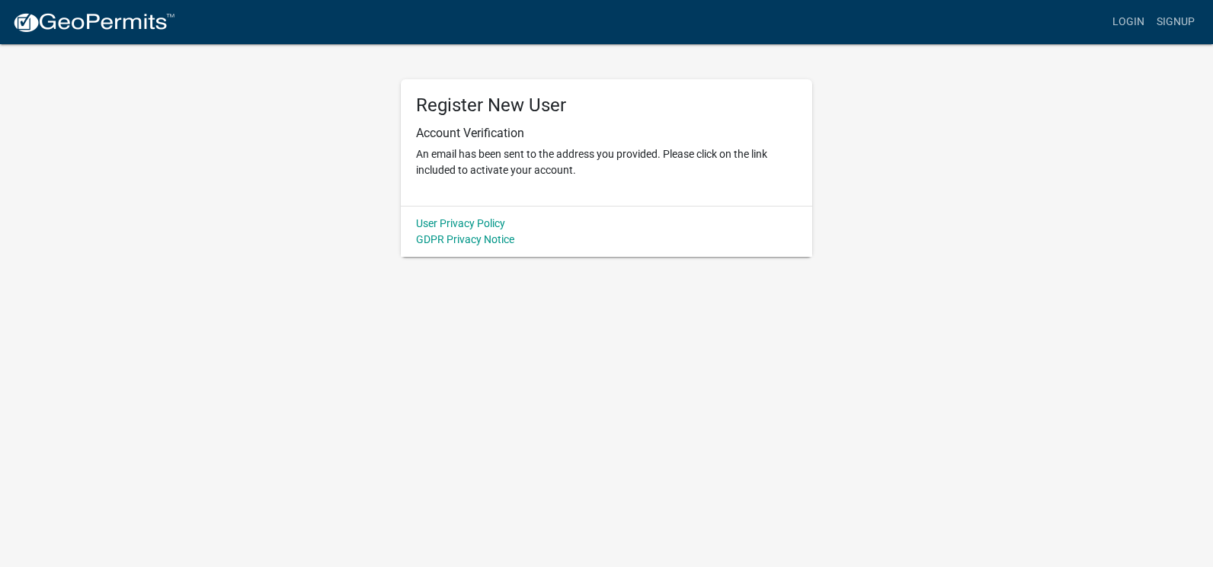
click at [1043, 29] on div "Login Signup" at bounding box center [693, 22] width 1013 height 29
click at [1207, 4] on nav "more_horiz Login Signup" at bounding box center [606, 22] width 1213 height 44
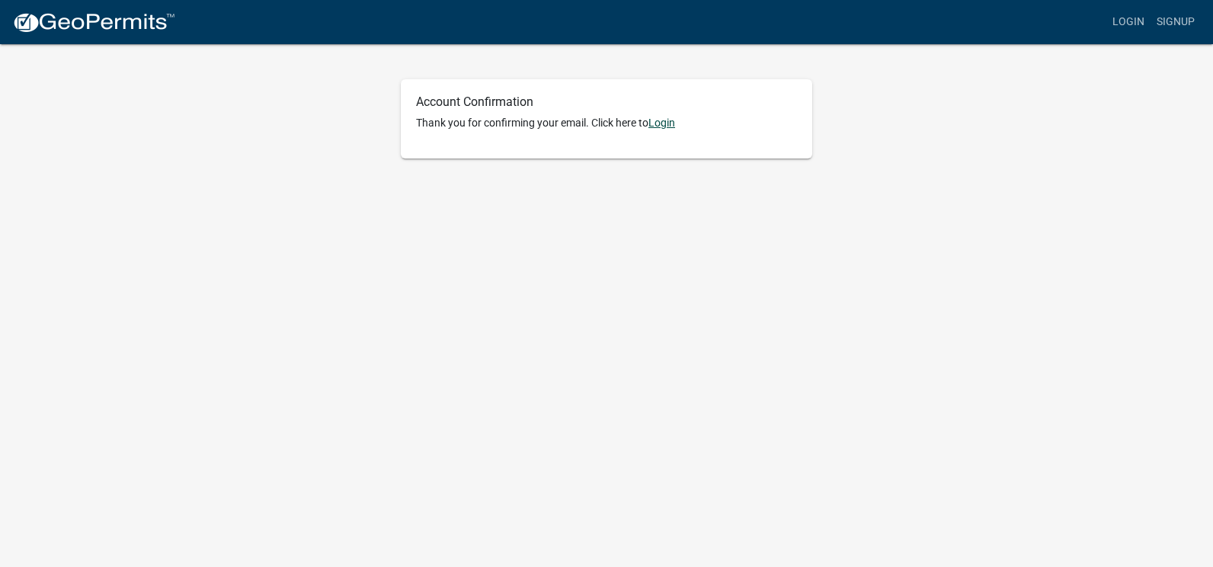
click at [672, 120] on link "Login" at bounding box center [661, 123] width 27 height 12
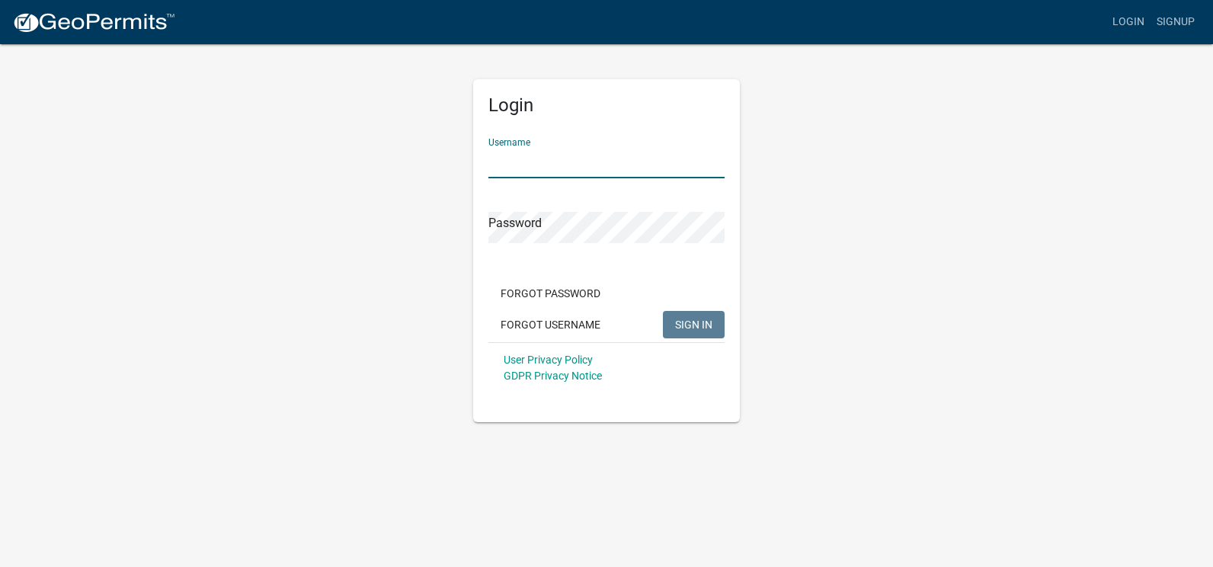
click at [494, 160] on input "Username" at bounding box center [606, 162] width 236 height 31
type input "[EMAIL_ADDRESS][DOMAIN_NAME]"
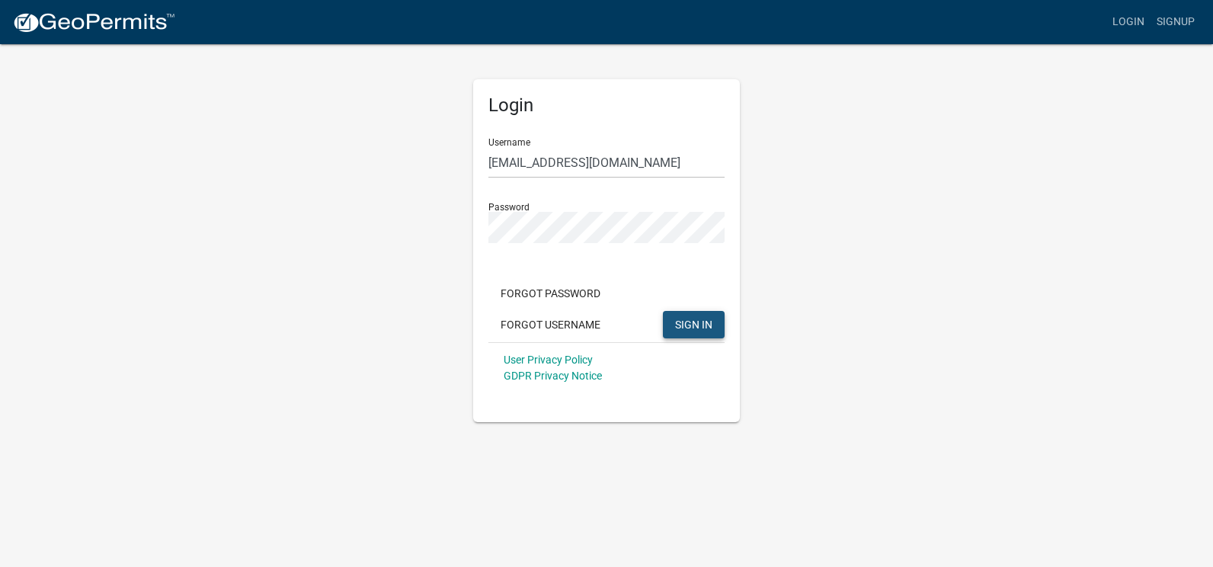
click at [677, 318] on span "SIGN IN" at bounding box center [693, 324] width 37 height 12
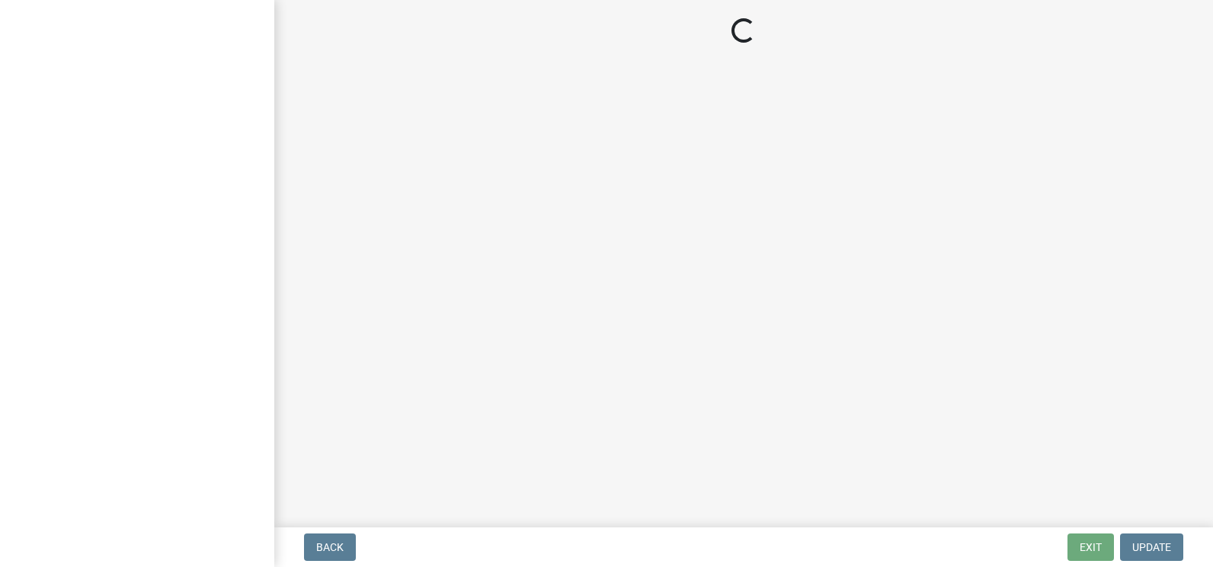
select select "[US_STATE]"
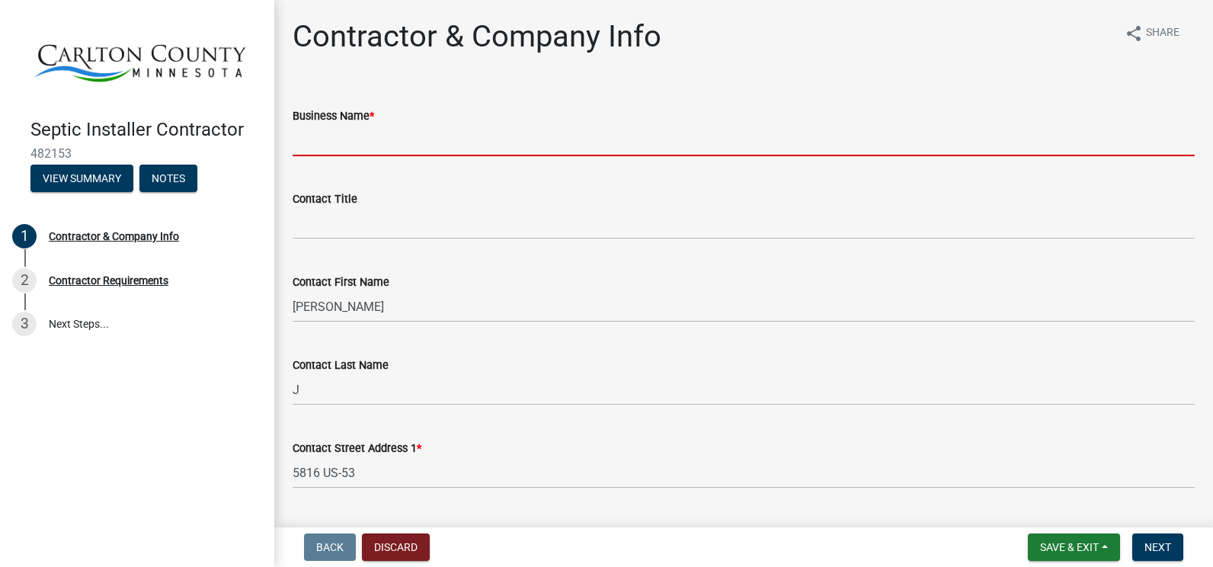
click at [379, 133] on input "Business Name *" at bounding box center [743, 140] width 902 height 31
type input "Ground Effects Excavating Inc."
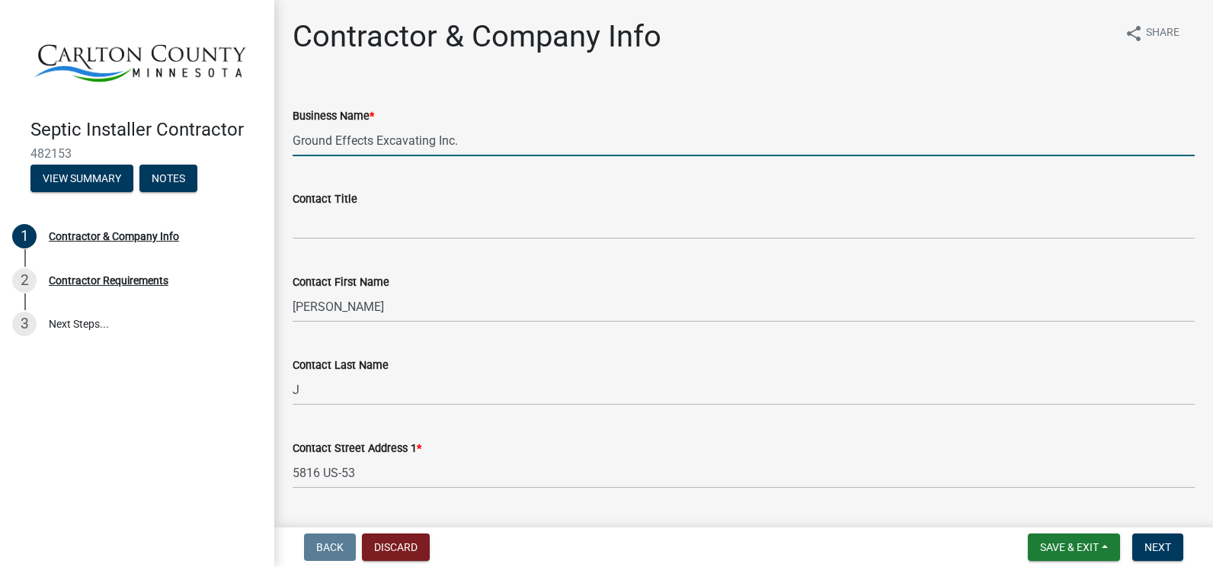
select select "MN"
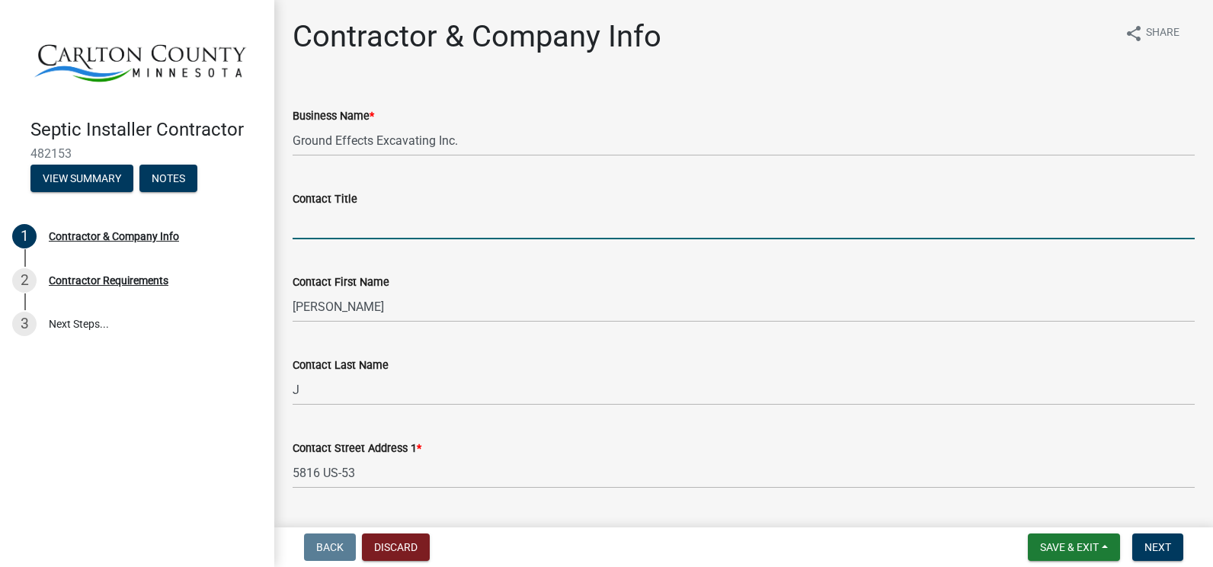
click at [307, 237] on input "Contact Title" at bounding box center [743, 223] width 902 height 31
type input "Installer"
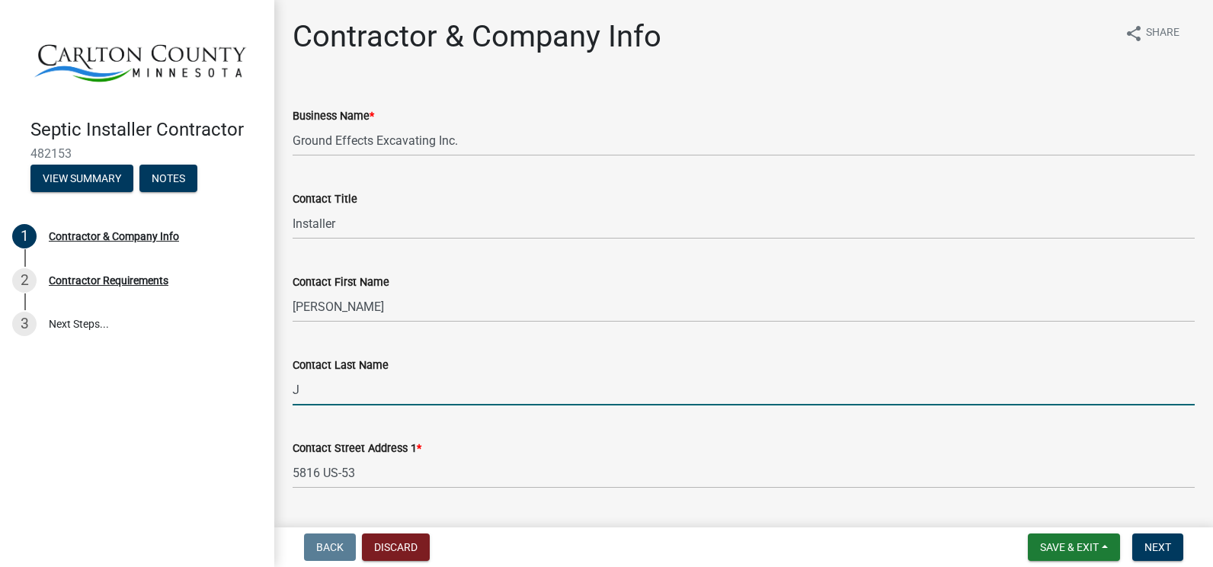
drag, startPoint x: 303, startPoint y: 388, endPoint x: 288, endPoint y: 389, distance: 15.3
click at [289, 389] on div "Contact Last Name J" at bounding box center [743, 369] width 925 height 71
drag, startPoint x: 355, startPoint y: 385, endPoint x: 316, endPoint y: 385, distance: 38.9
click at [316, 385] on input "[PERSON_NAME][GEOGRAPHIC_DATA]" at bounding box center [743, 389] width 902 height 31
type input "[PERSON_NAME]"
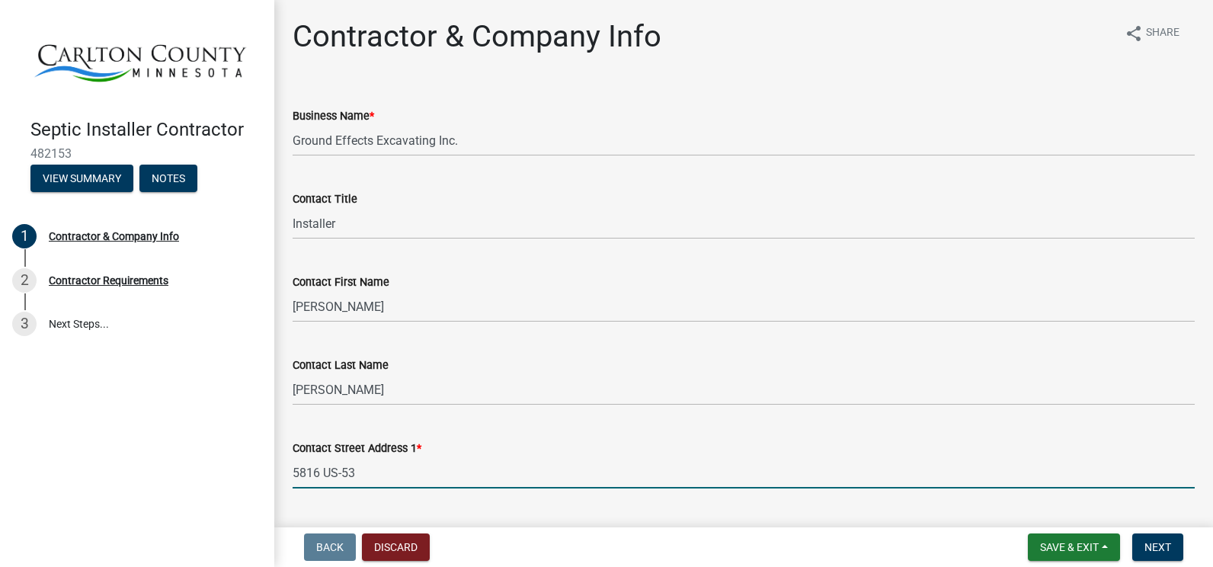
click at [311, 462] on input "5816 US-53" at bounding box center [743, 472] width 902 height 31
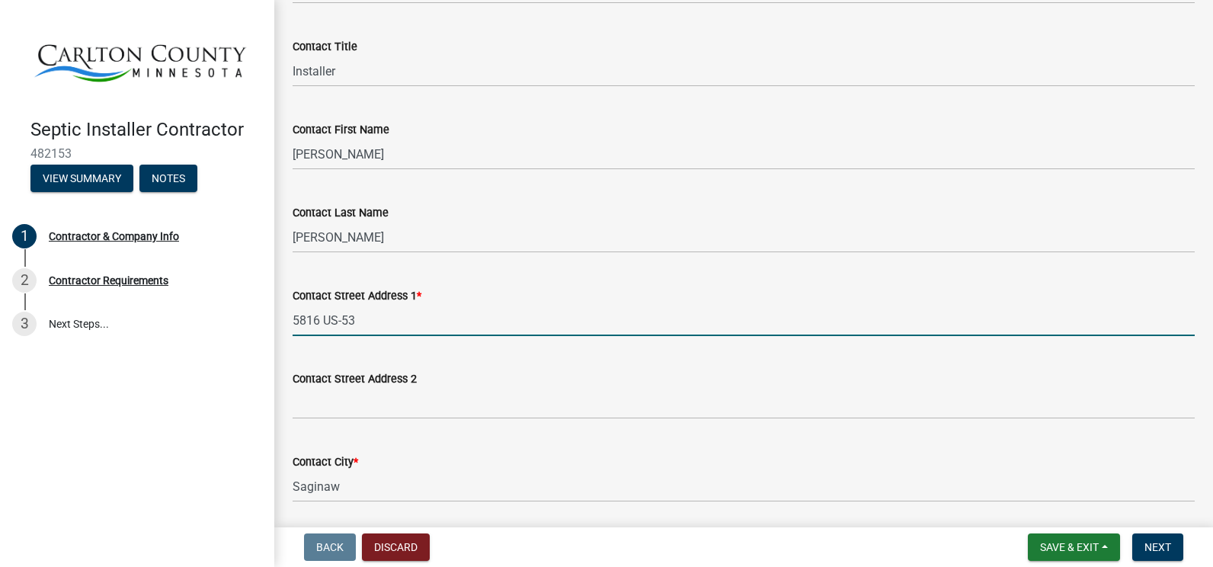
scroll to position [228, 0]
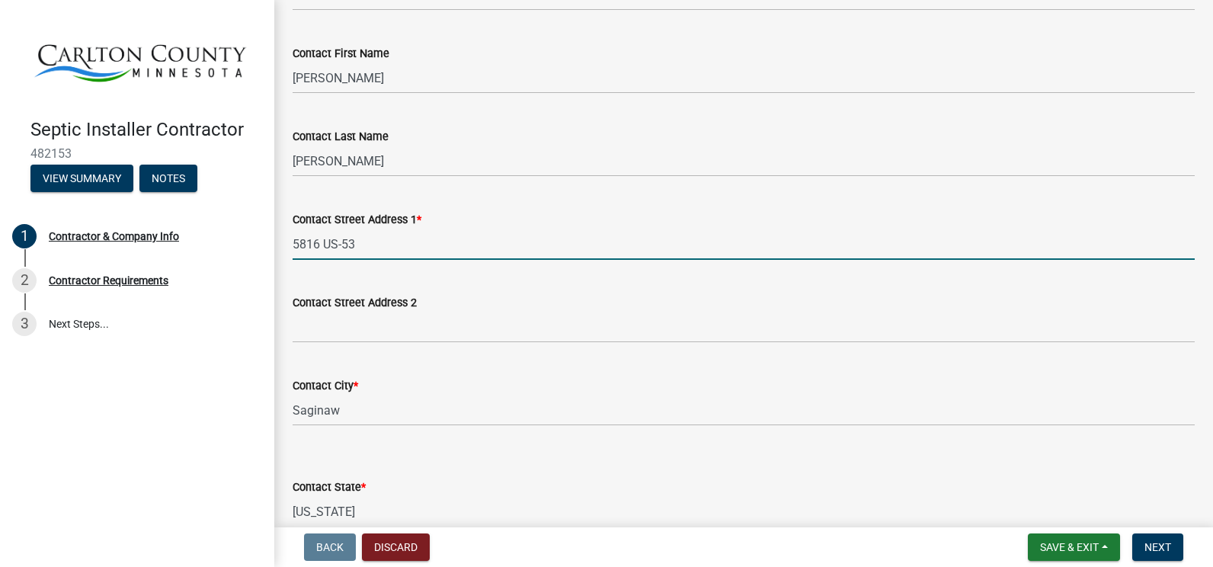
click at [760, 432] on wm-data-entity-input "Contact City * Saginaw" at bounding box center [743, 396] width 902 height 83
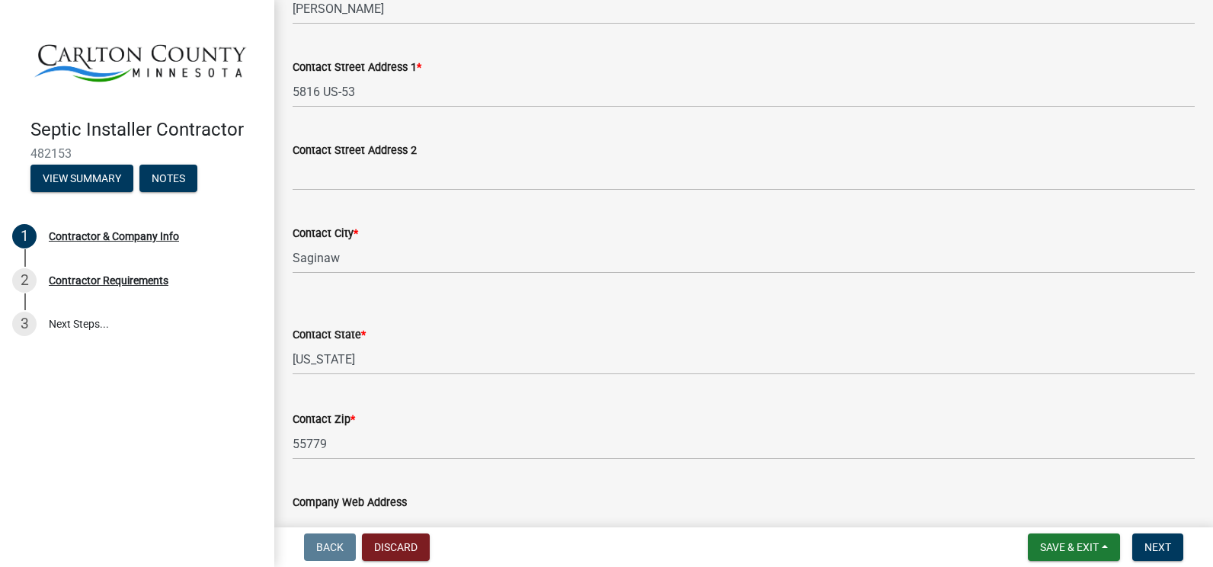
scroll to position [533, 0]
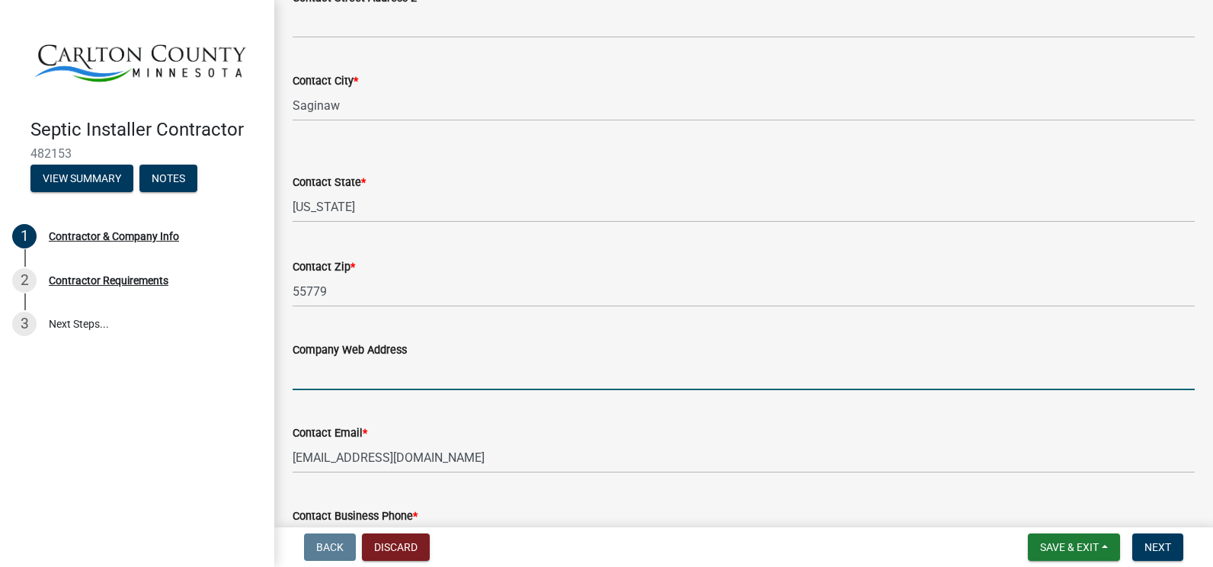
click at [303, 371] on input "Company Web Address" at bounding box center [743, 374] width 902 height 31
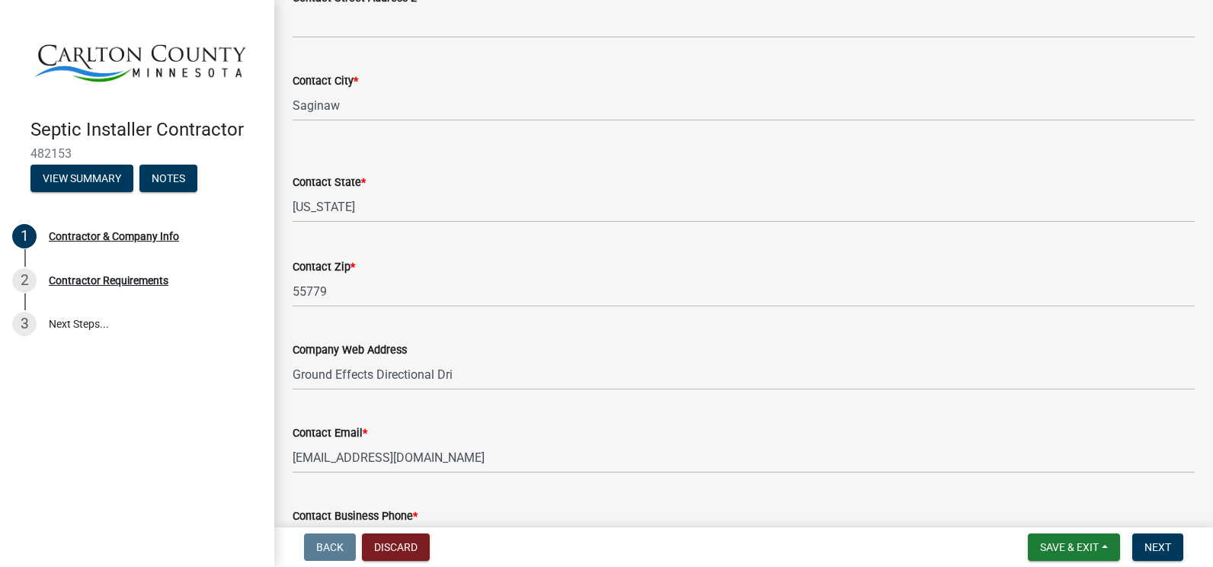
click at [292, 372] on div "Company Web Address Ground Effects Directional Dri" at bounding box center [743, 354] width 925 height 71
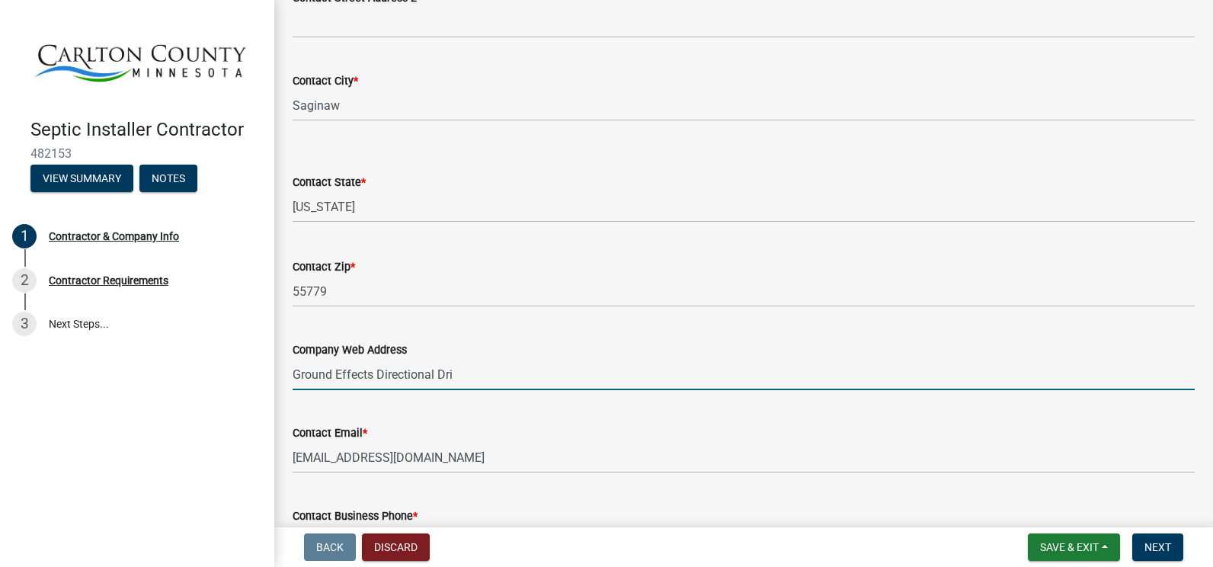
drag, startPoint x: 458, startPoint y: 370, endPoint x: 260, endPoint y: 352, distance: 198.1
click at [261, 351] on div "Septic Installer Contractor 482153 View Summary Notes 1 Contractor & Company In…" at bounding box center [606, 283] width 1213 height 567
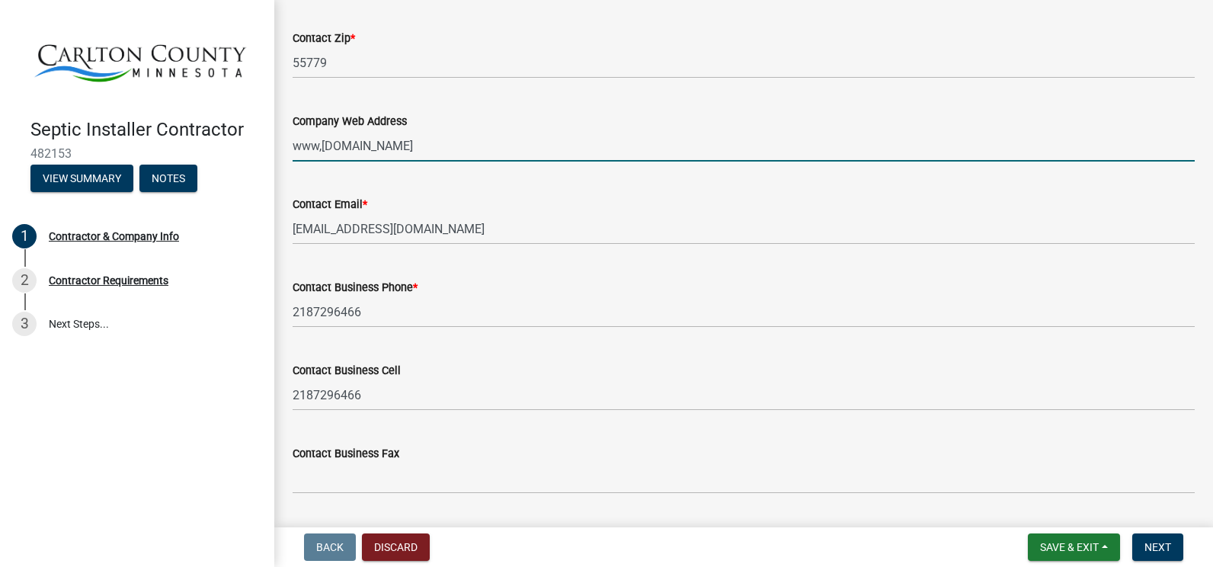
scroll to position [806, 0]
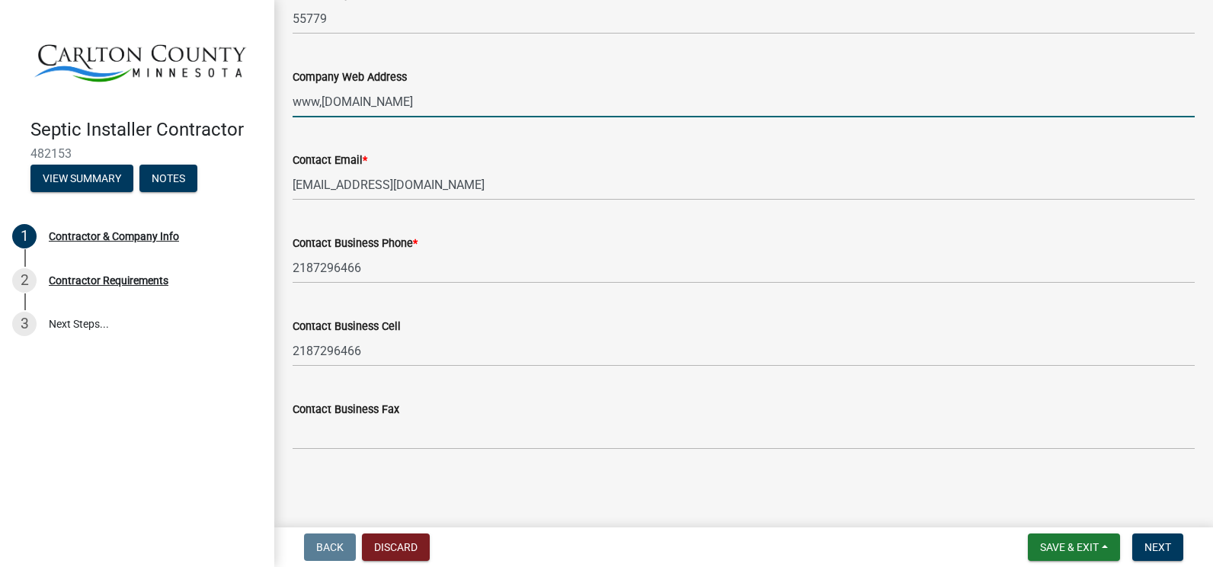
type input "www,[DOMAIN_NAME]"
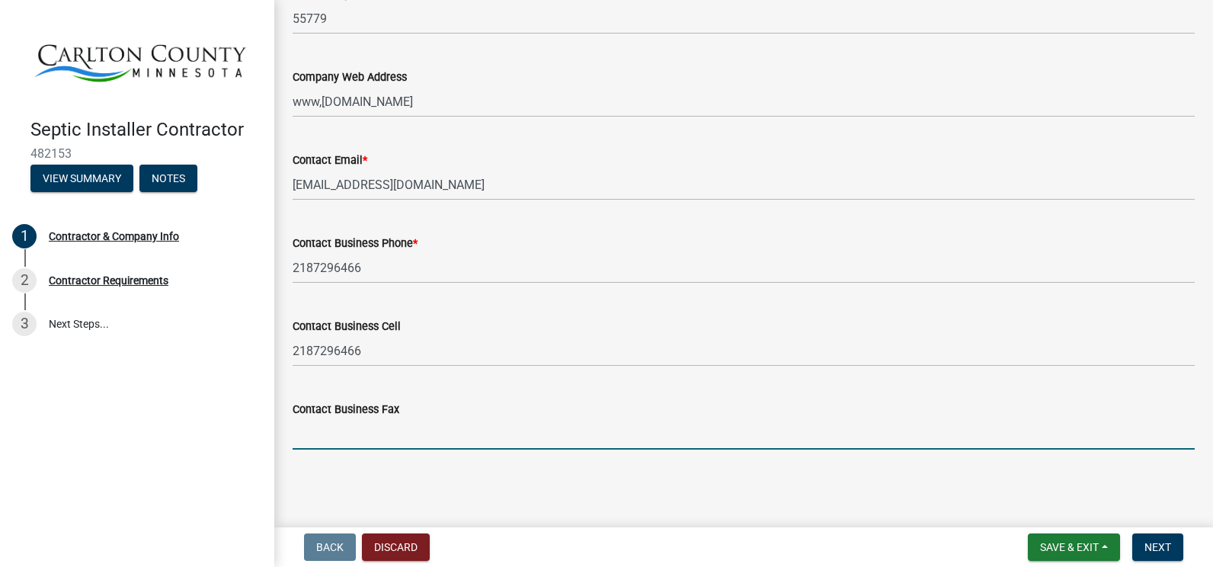
click at [309, 439] on input "Contact Business Fax" at bounding box center [743, 433] width 902 height 31
type input "[PHONE_NUMBER]"
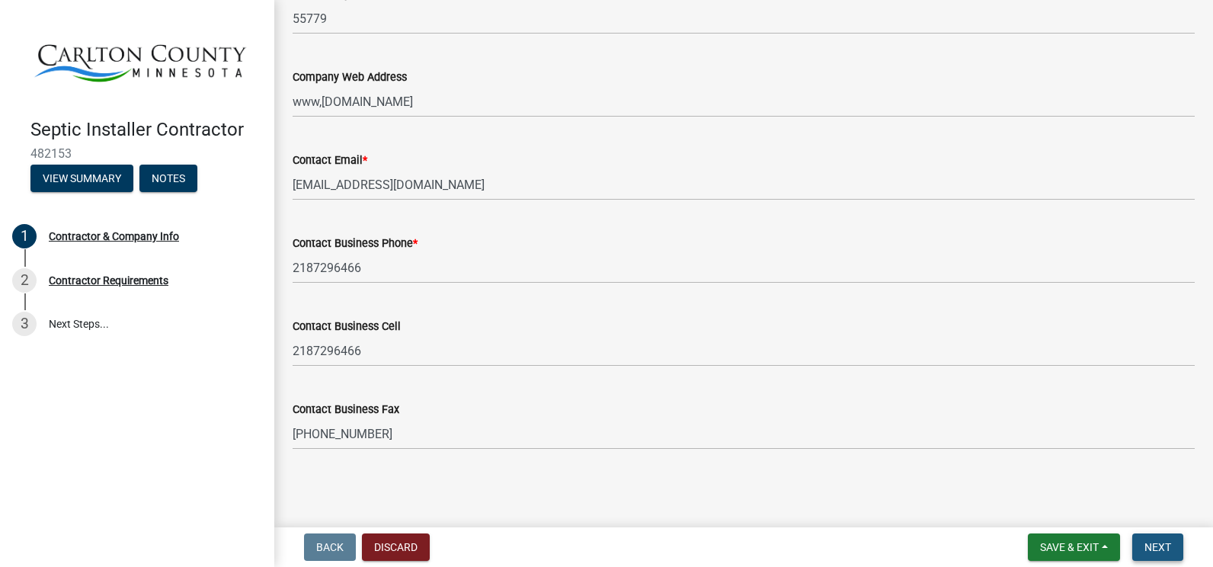
click at [1158, 543] on span "Next" at bounding box center [1157, 547] width 27 height 12
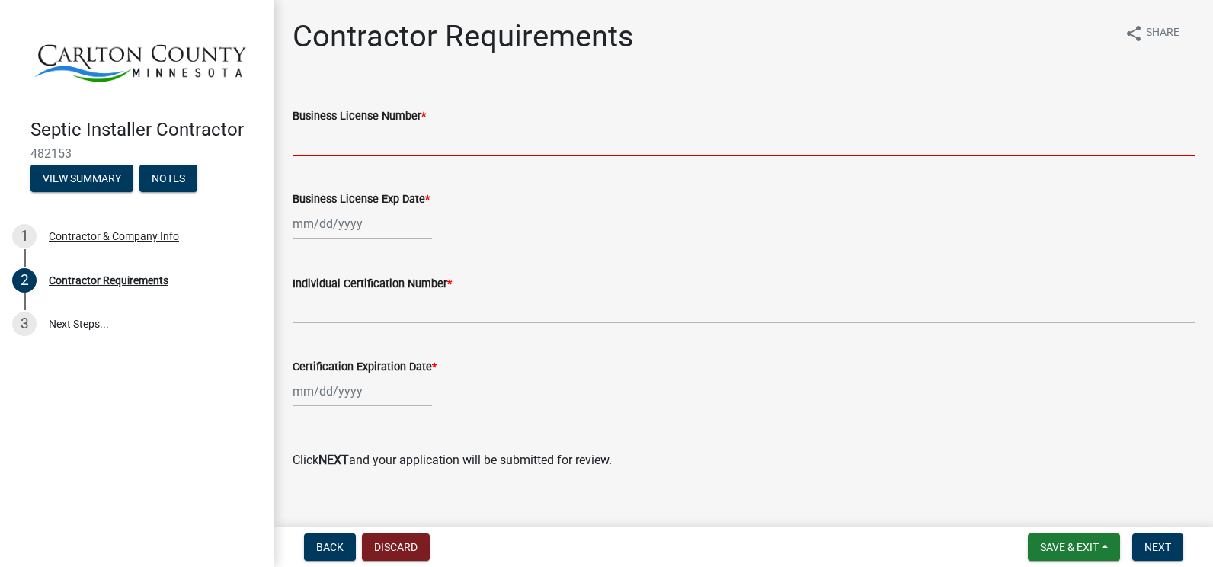
click at [315, 143] on input "Business License Number *" at bounding box center [743, 140] width 902 height 31
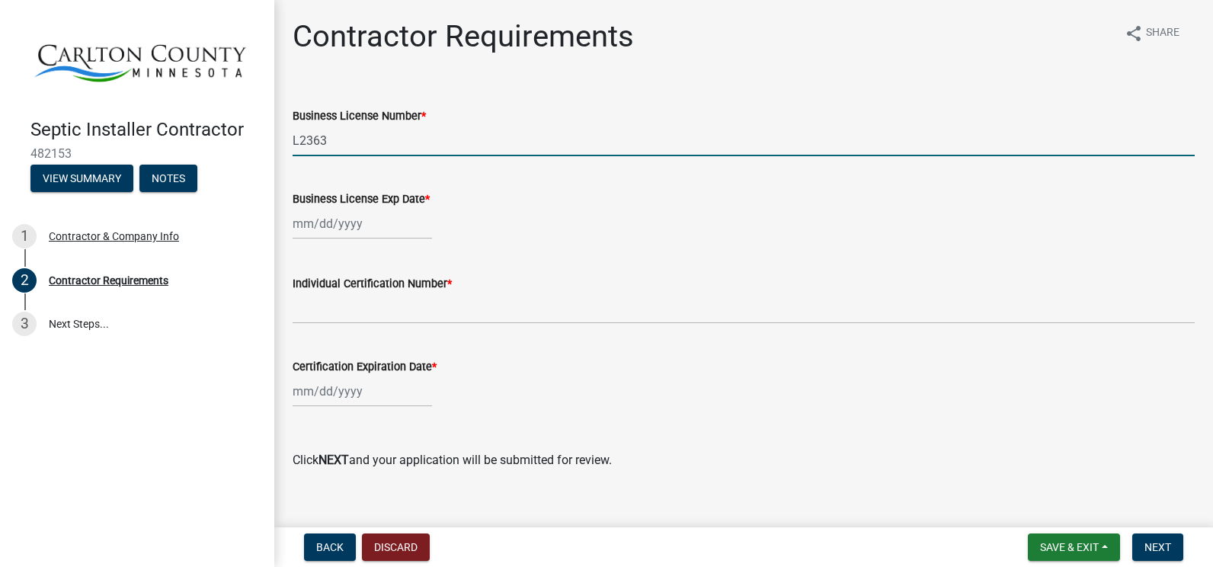
type input "L2363"
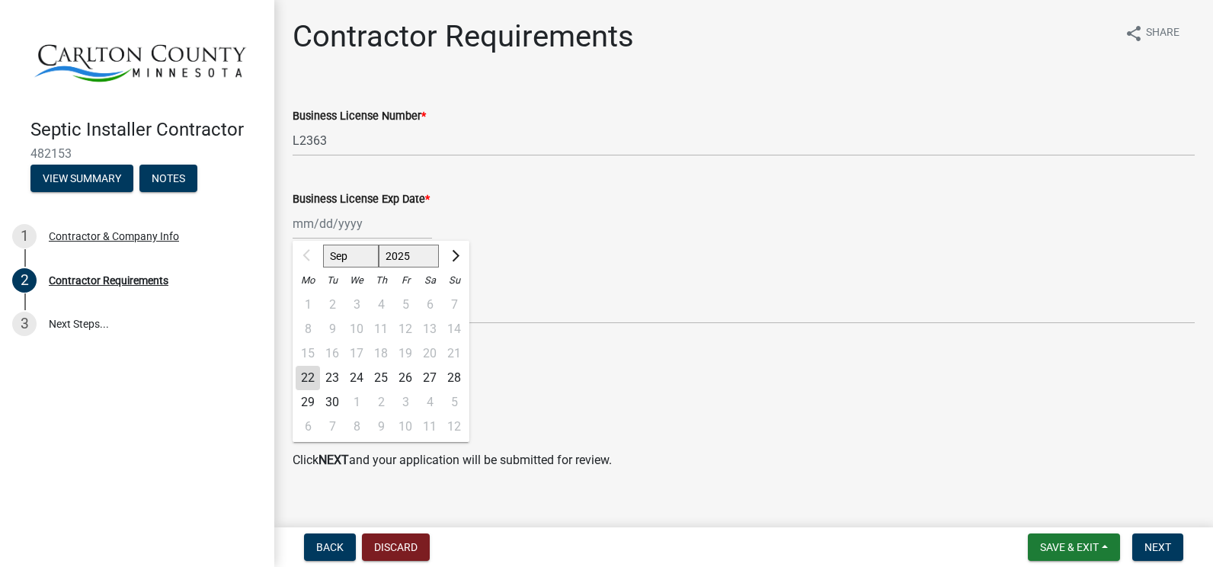
click at [311, 221] on input "Business License Exp Date *" at bounding box center [361, 223] width 139 height 31
click at [315, 222] on input "Business License Exp Date *" at bounding box center [361, 223] width 139 height 31
type input "[DATE]"
click at [586, 238] on div "[DATE] Sep Oct Nov [DATE] 2026 2027 2028 2029 2030 2031 2032 2033 2034 2035 203…" at bounding box center [743, 223] width 902 height 31
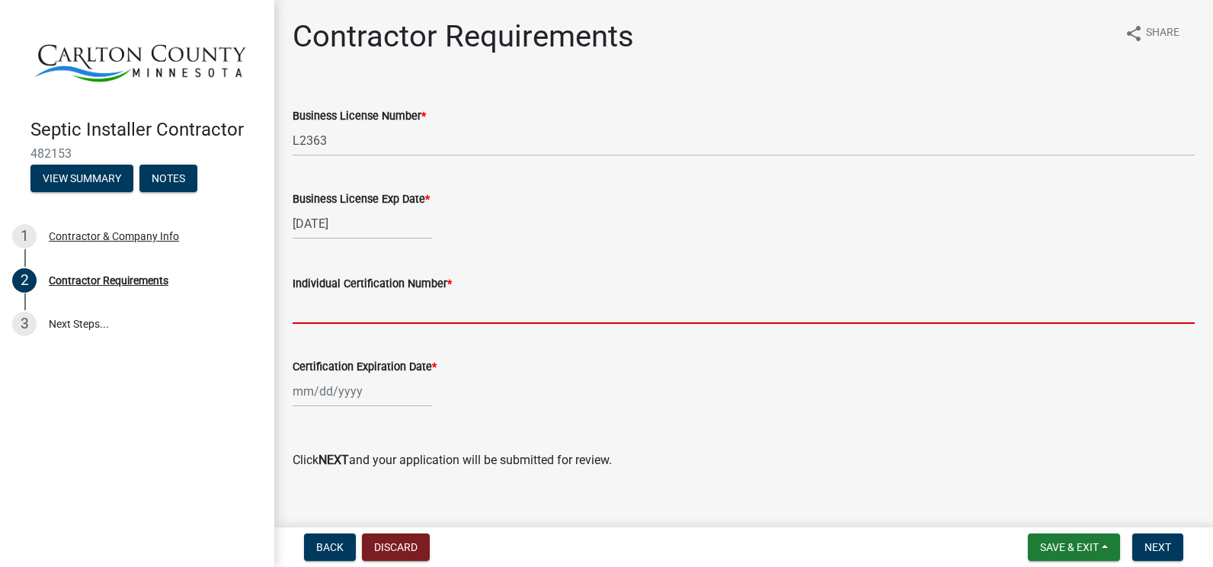
click at [317, 310] on input "Individual Certification Number *" at bounding box center [743, 307] width 902 height 31
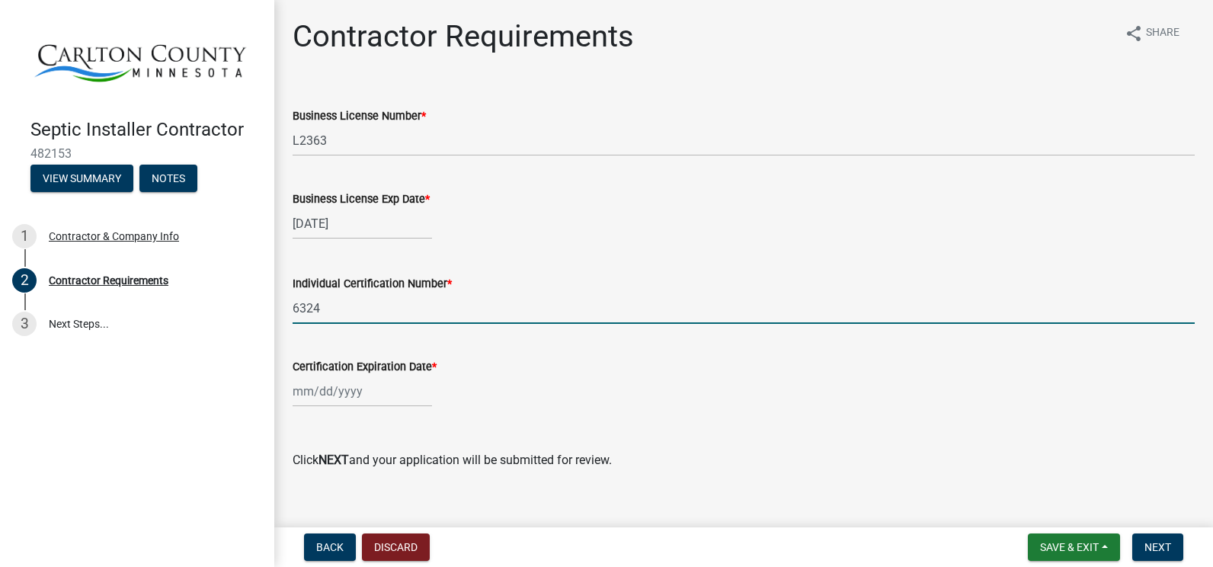
type input "6324"
select select "9"
select select "2025"
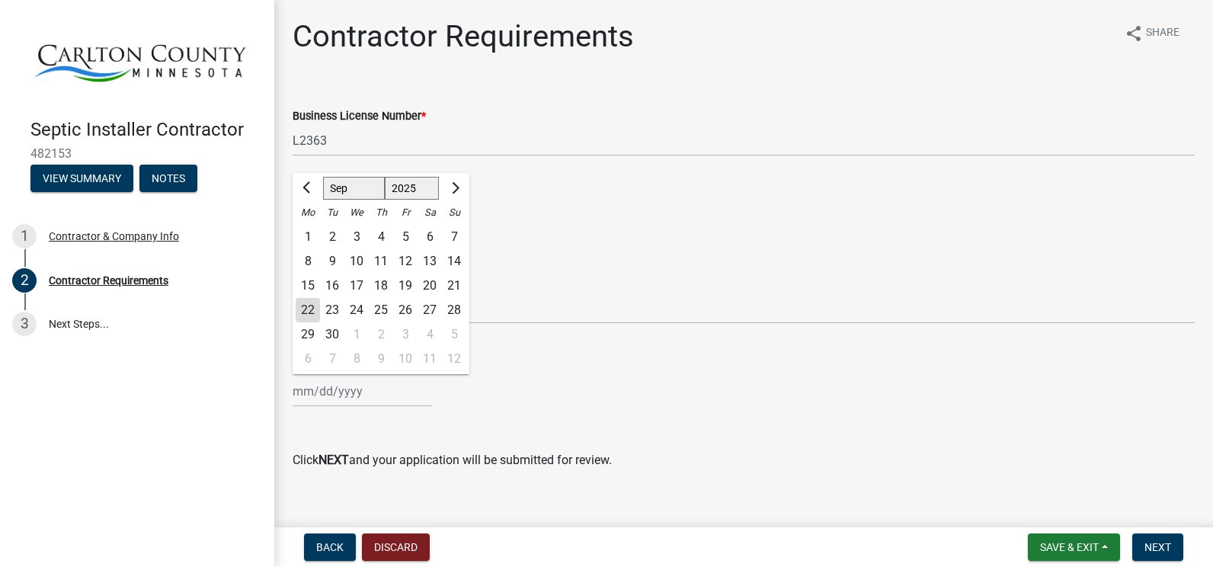
click at [366, 395] on input "Certification Expiration Date *" at bounding box center [361, 390] width 139 height 31
click at [311, 396] on input "Certification Expiration Date *" at bounding box center [361, 390] width 139 height 31
type input "[DATE]"
click at [373, 423] on p at bounding box center [743, 429] width 902 height 18
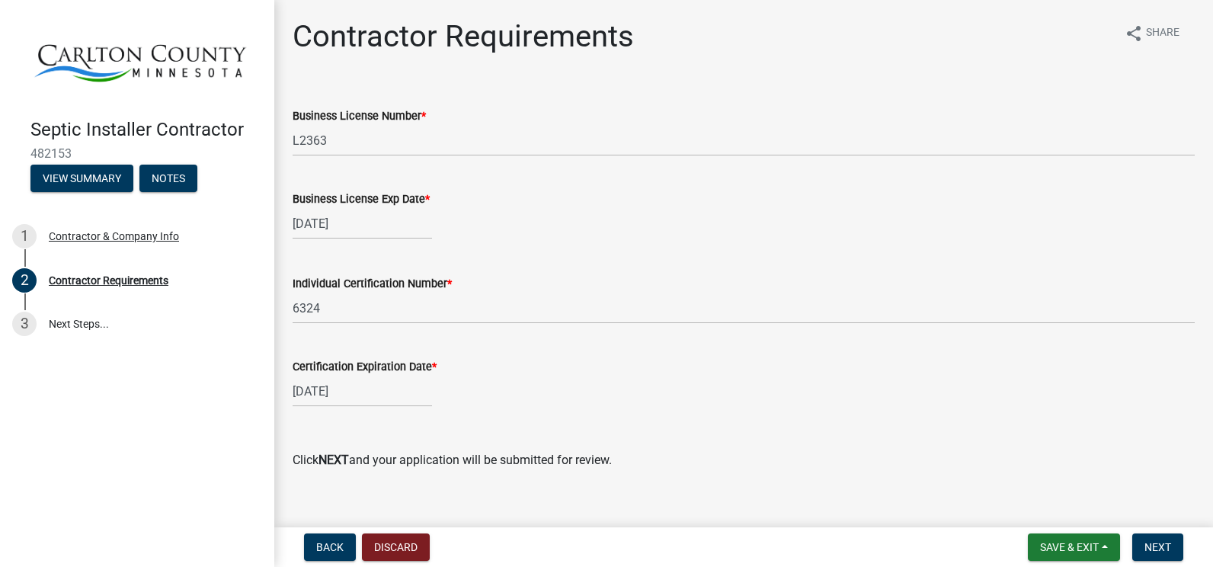
click at [292, 305] on div "Individual Certification Number * 6324" at bounding box center [743, 288] width 925 height 71
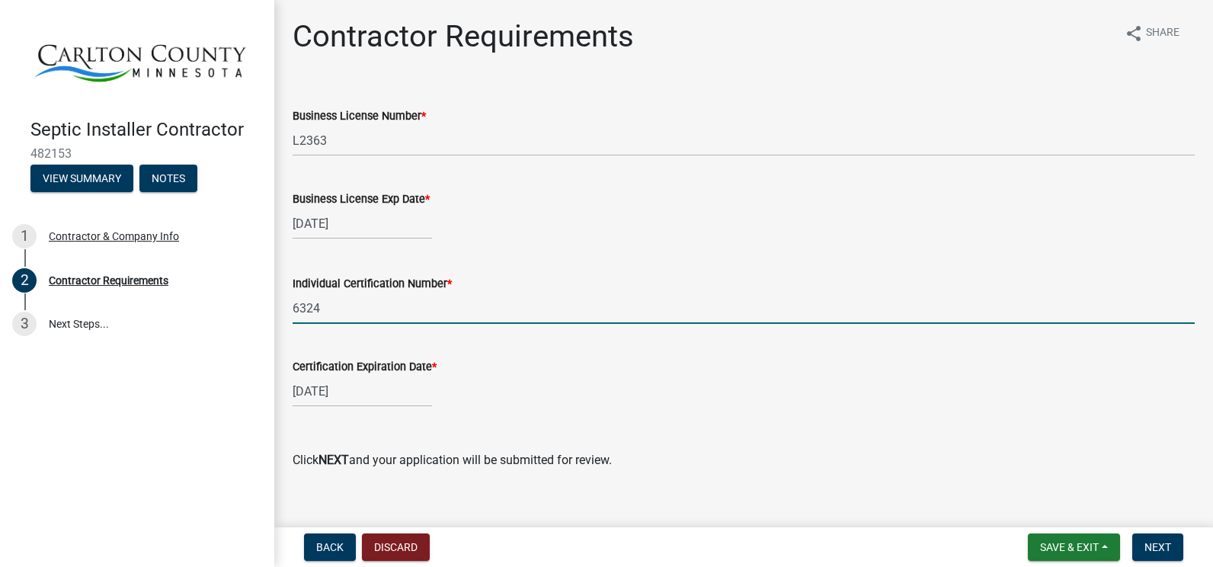
click at [293, 305] on input "6324" at bounding box center [743, 307] width 902 height 31
type input "C 6324"
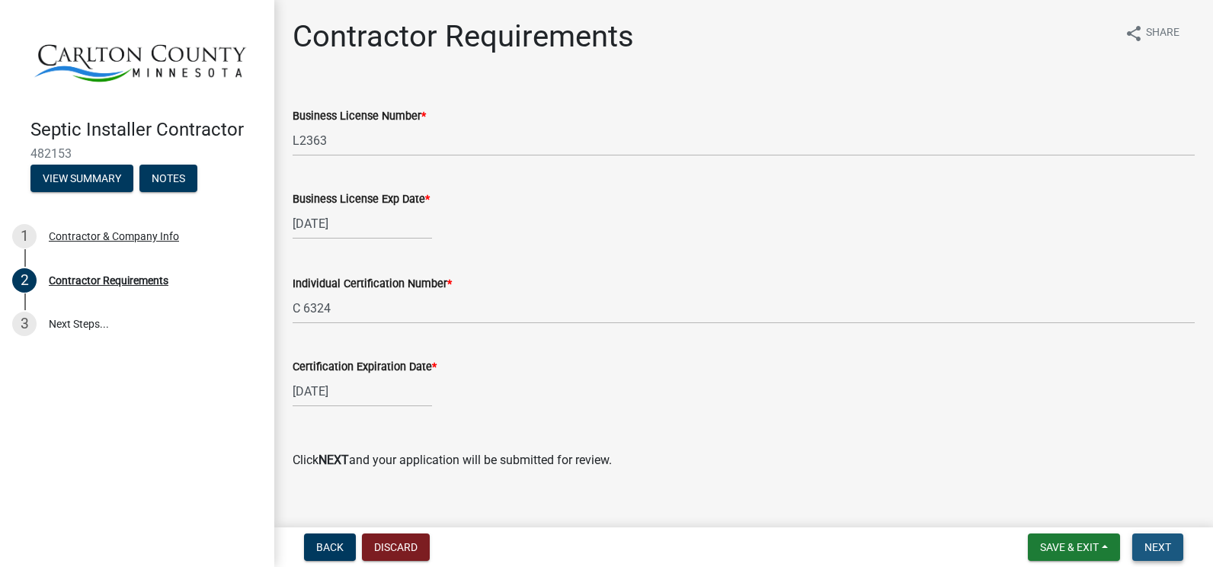
click at [1158, 541] on span "Next" at bounding box center [1157, 547] width 27 height 12
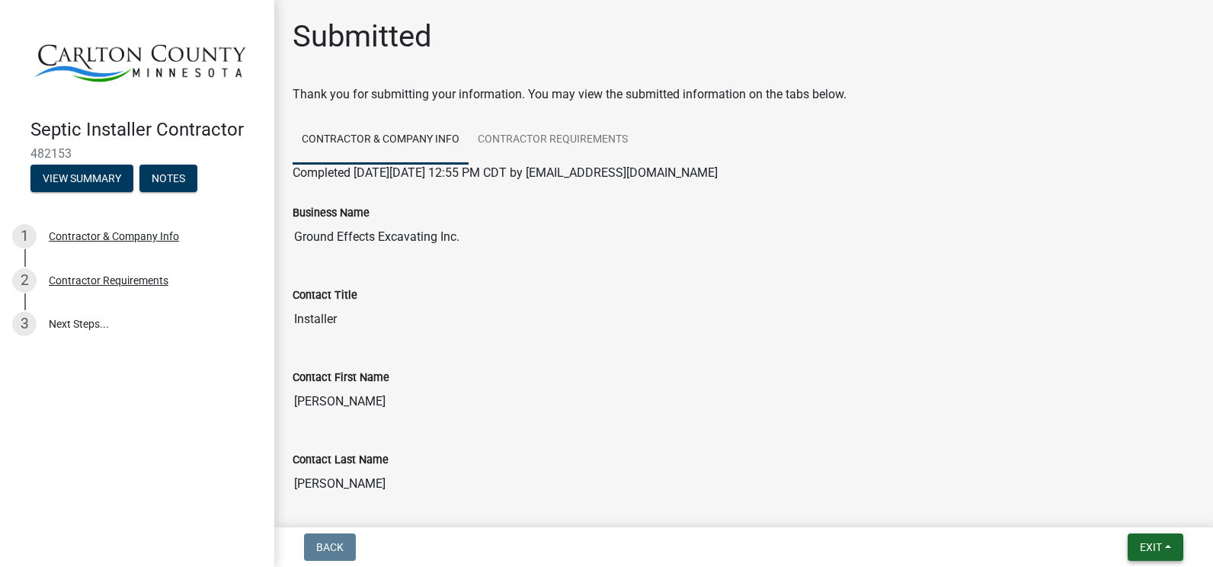
click at [1161, 548] on span "Exit" at bounding box center [1150, 547] width 22 height 12
click at [1097, 468] on button "Save" at bounding box center [1122, 470] width 122 height 37
click at [90, 176] on button "View Summary" at bounding box center [81, 178] width 103 height 27
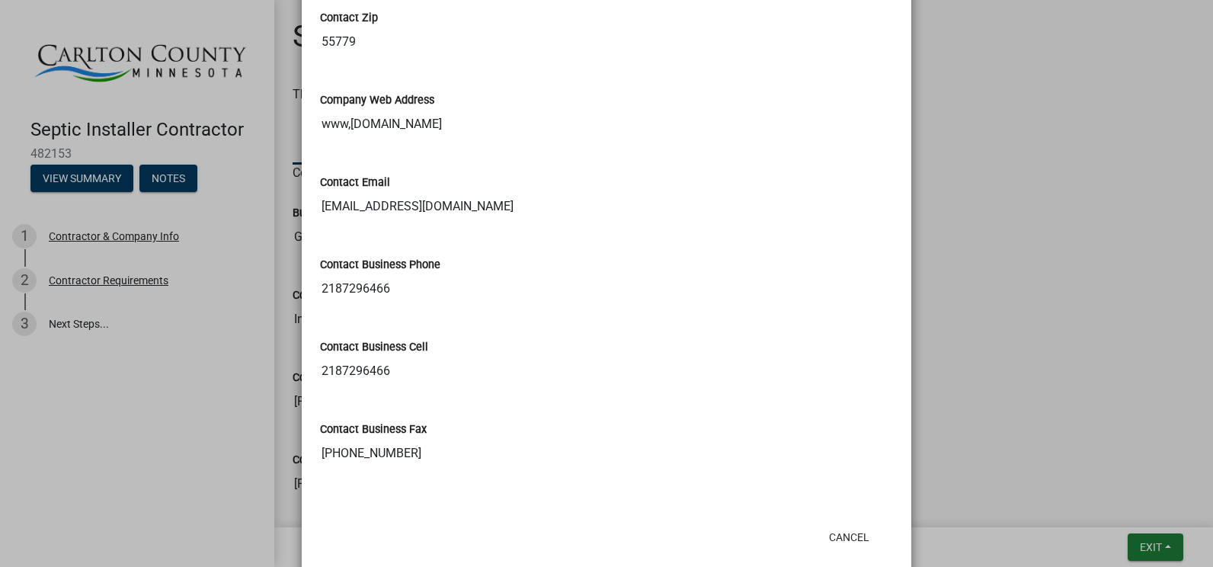
scroll to position [866, 0]
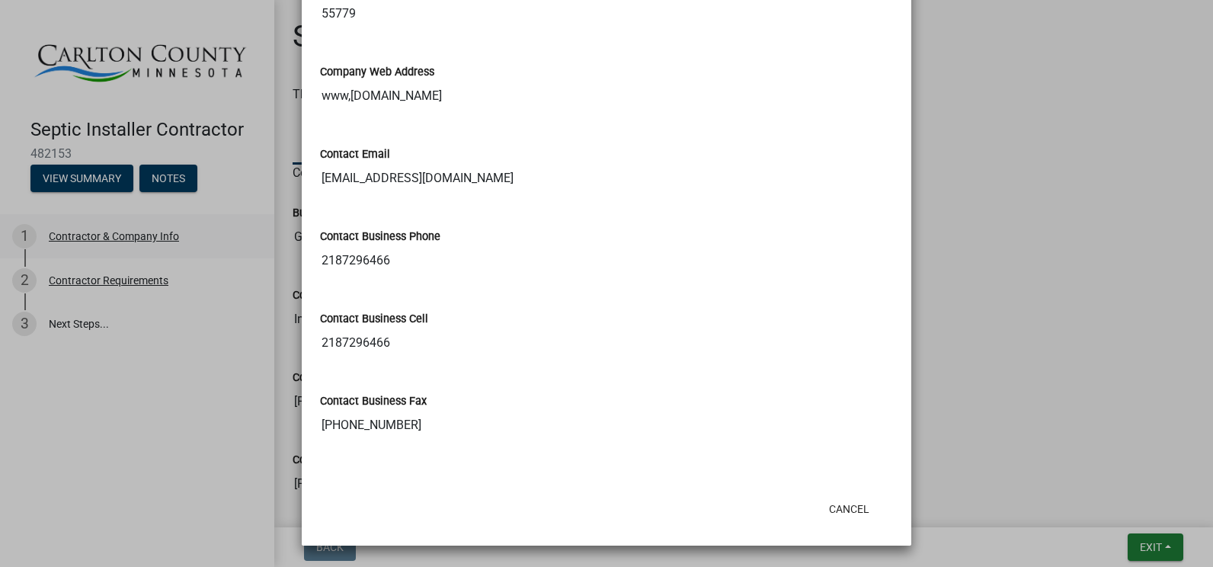
click at [201, 231] on ngb-modal-window "Summary × Printer Friendly Contractor & Company Info Contractor Requirements Co…" at bounding box center [606, 283] width 1213 height 567
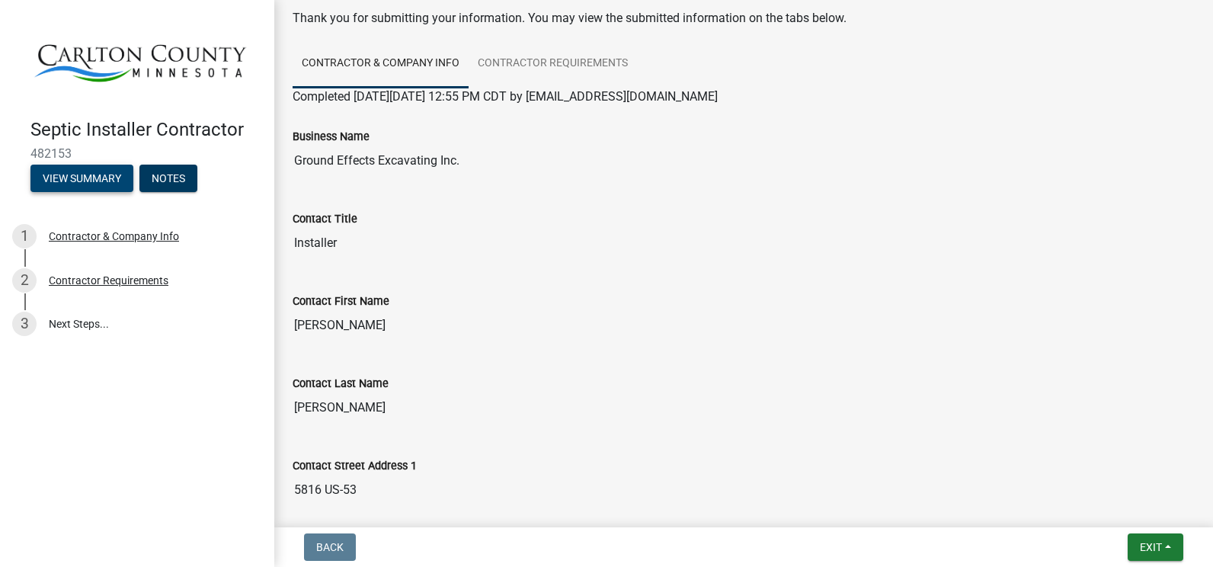
scroll to position [228, 0]
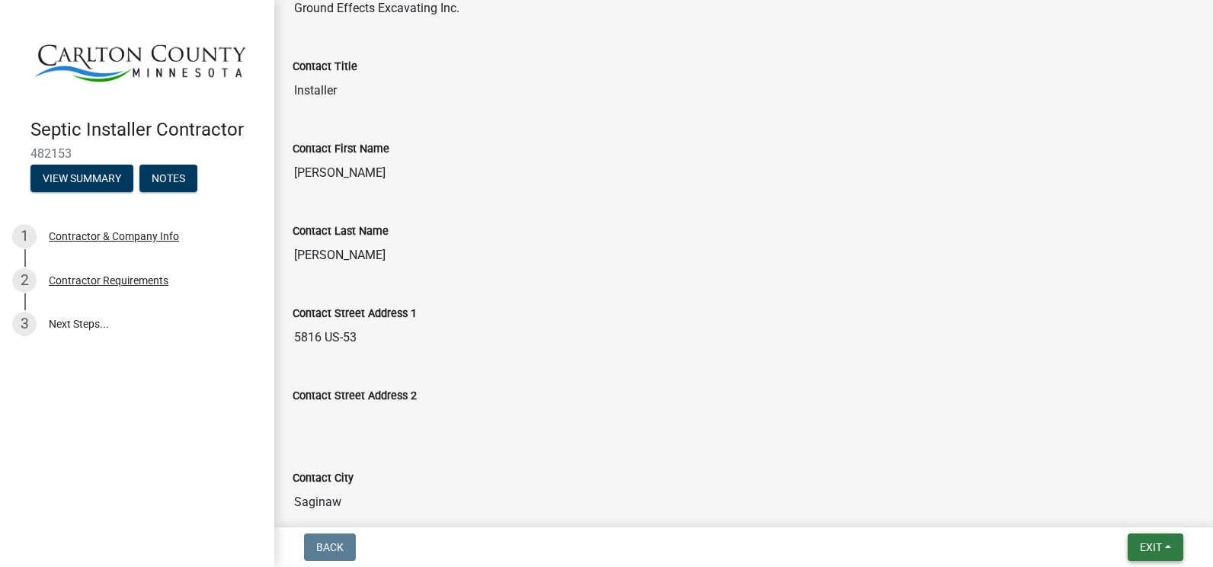
click at [1151, 544] on span "Exit" at bounding box center [1150, 547] width 22 height 12
click at [1093, 467] on button "Save" at bounding box center [1122, 470] width 122 height 37
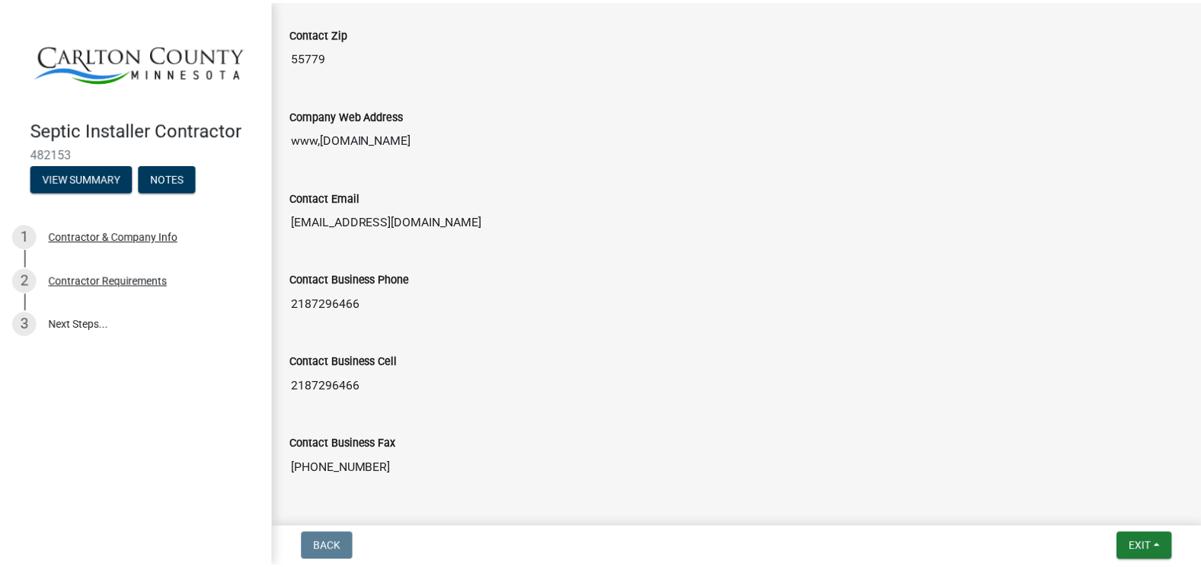
scroll to position [890, 0]
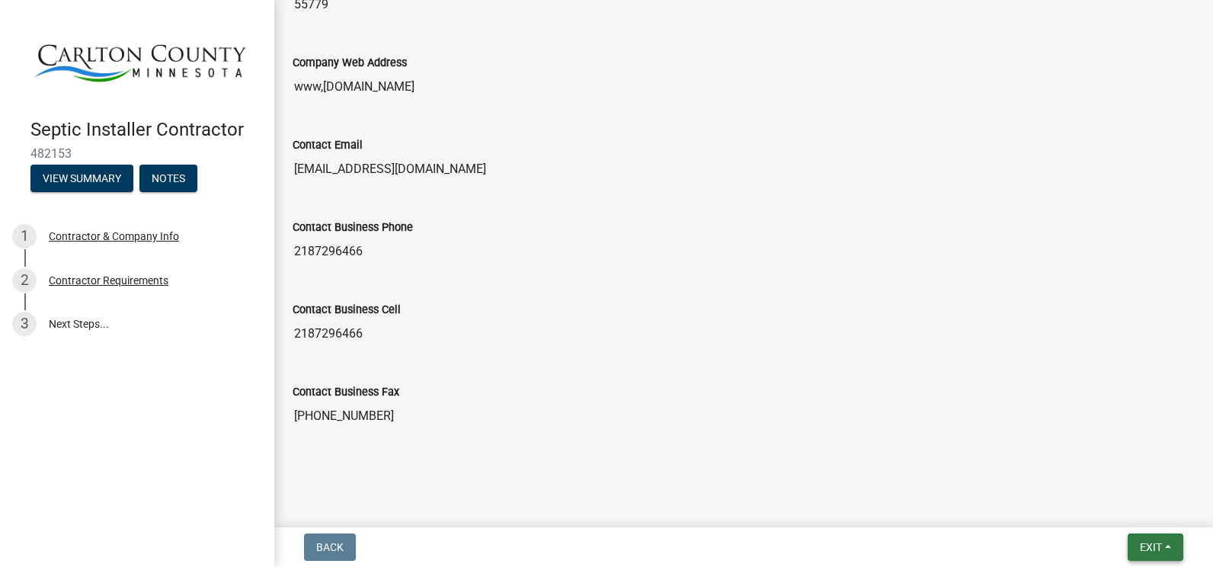
click at [1165, 545] on button "Exit" at bounding box center [1155, 546] width 56 height 27
click at [1123, 511] on button "Save & Exit" at bounding box center [1122, 507] width 122 height 37
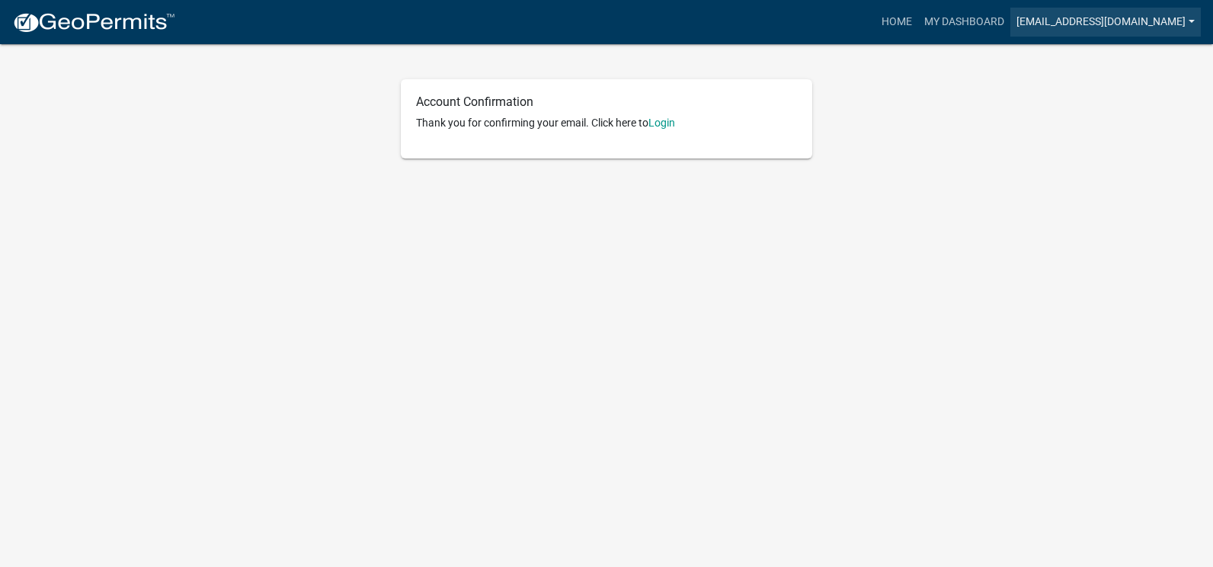
click at [1192, 18] on link "[EMAIL_ADDRESS][DOMAIN_NAME]" at bounding box center [1105, 22] width 190 height 29
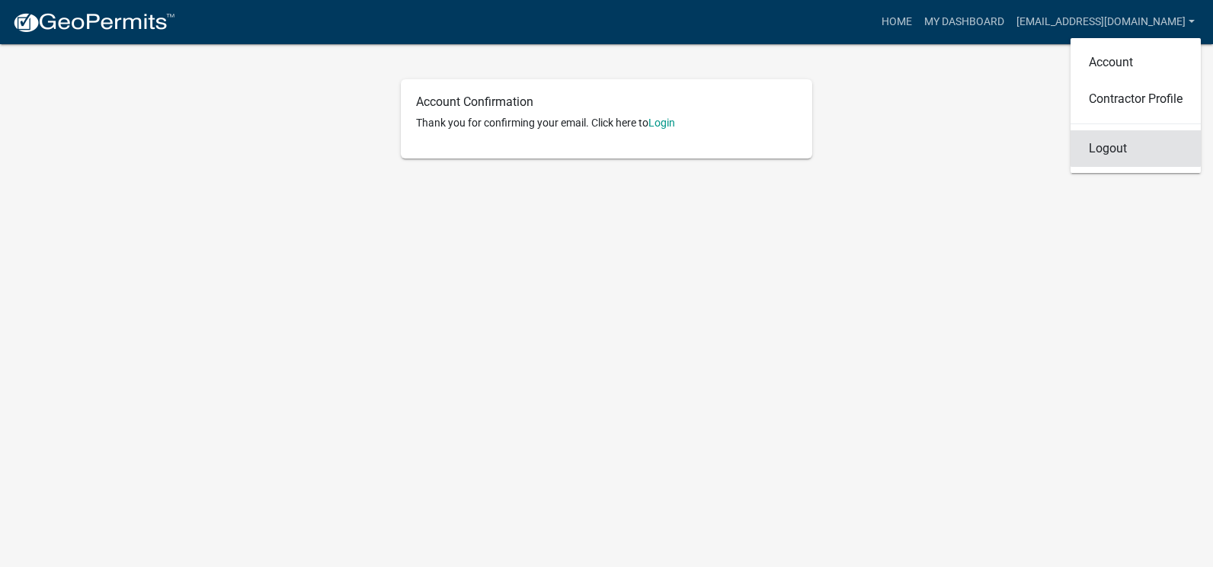
click at [1119, 151] on link "Logout" at bounding box center [1135, 148] width 130 height 37
